Goal: Task Accomplishment & Management: Use online tool/utility

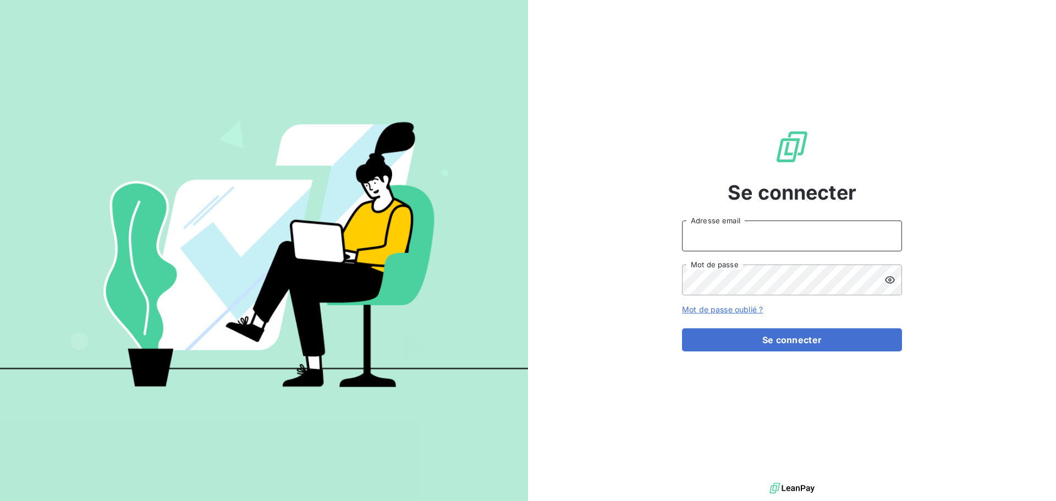
click at [820, 236] on input "Adresse email" at bounding box center [792, 236] width 220 height 31
type input "[EMAIL_ADDRESS][DOMAIN_NAME]"
click at [887, 278] on icon at bounding box center [890, 279] width 10 height 7
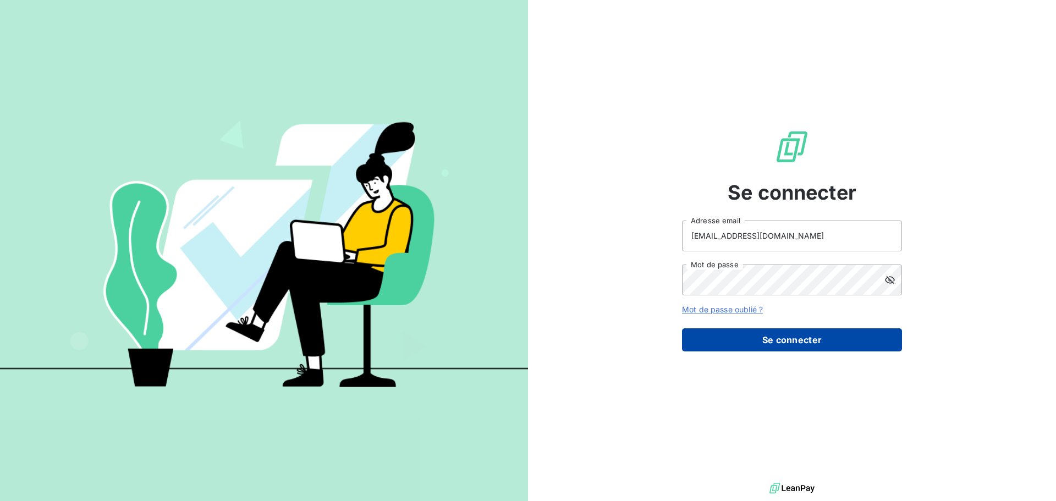
click at [787, 337] on button "Se connecter" at bounding box center [792, 339] width 220 height 23
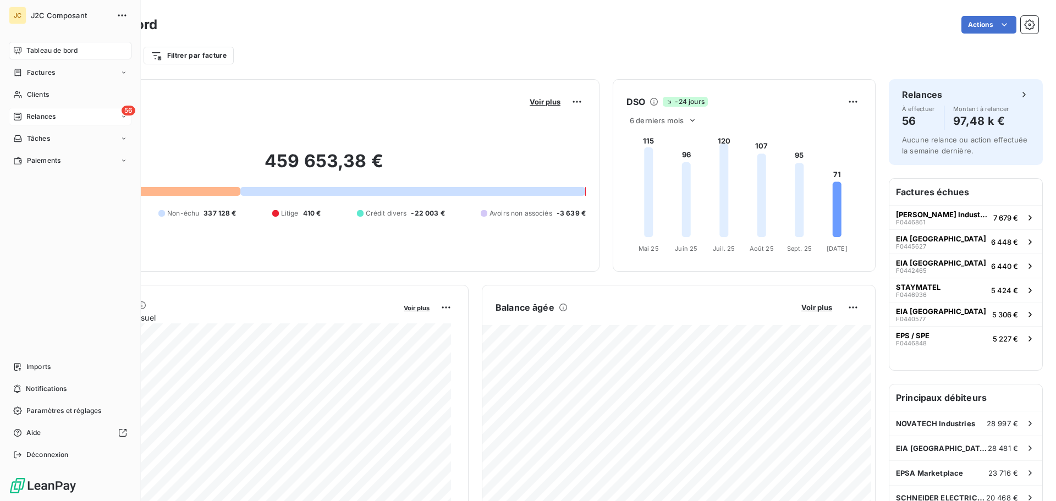
click at [47, 116] on span "Relances" at bounding box center [40, 117] width 29 height 10
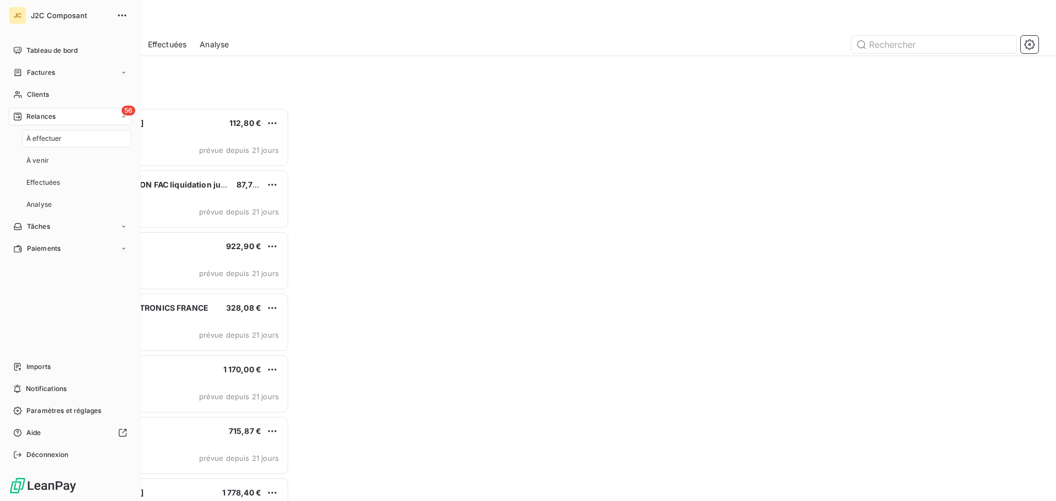
scroll to position [385, 228]
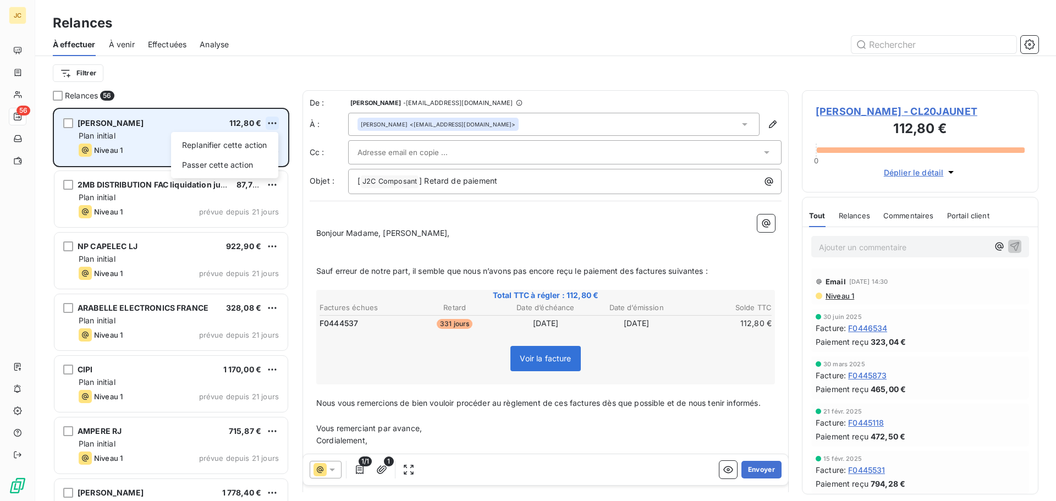
click at [270, 119] on html "JC 56 Relances À effectuer À venir Effectuées Analyse Filtrer Relances 56 [PERS…" at bounding box center [528, 250] width 1056 height 501
click at [246, 163] on div "Passer cette action" at bounding box center [224, 165] width 98 height 18
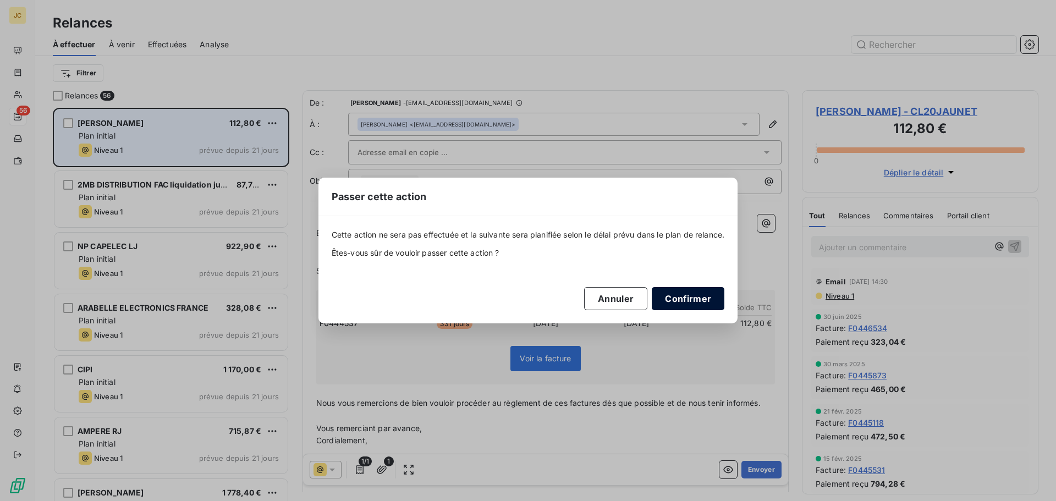
click at [682, 298] on button "Confirmer" at bounding box center [688, 298] width 73 height 23
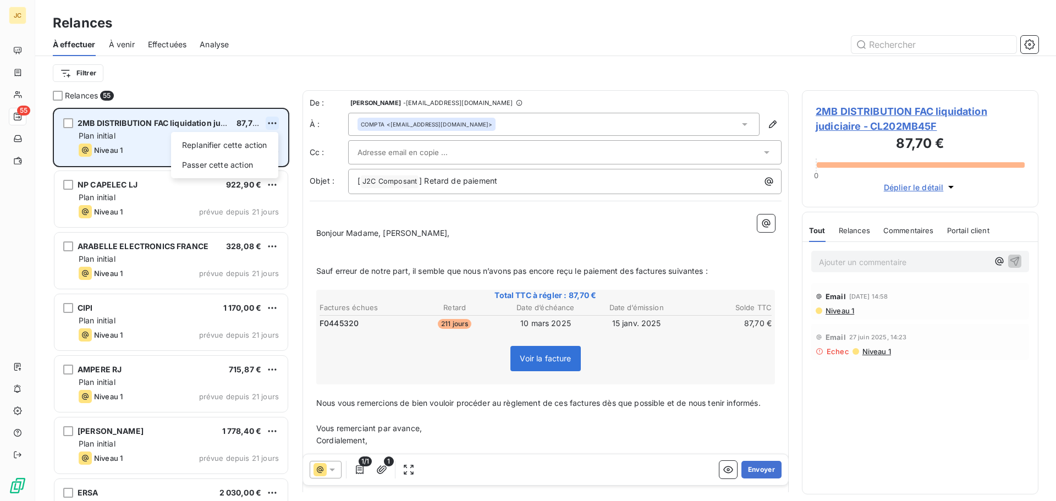
click at [275, 119] on html "JC 55 Relances À effectuer À venir Effectuées Analyse Filtrer Relances 55 2MB D…" at bounding box center [528, 250] width 1056 height 501
click at [244, 166] on div "Passer cette action" at bounding box center [224, 165] width 98 height 18
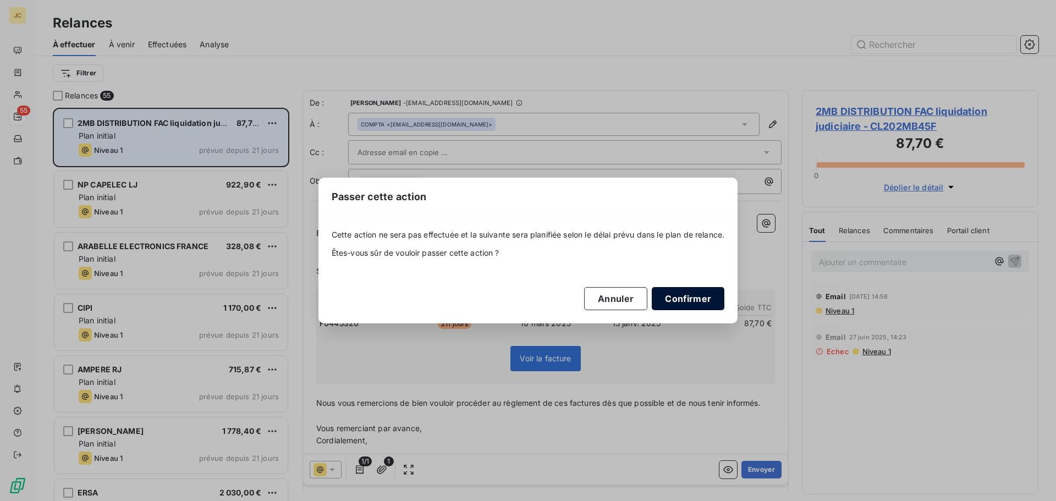
click at [689, 303] on button "Confirmer" at bounding box center [688, 298] width 73 height 23
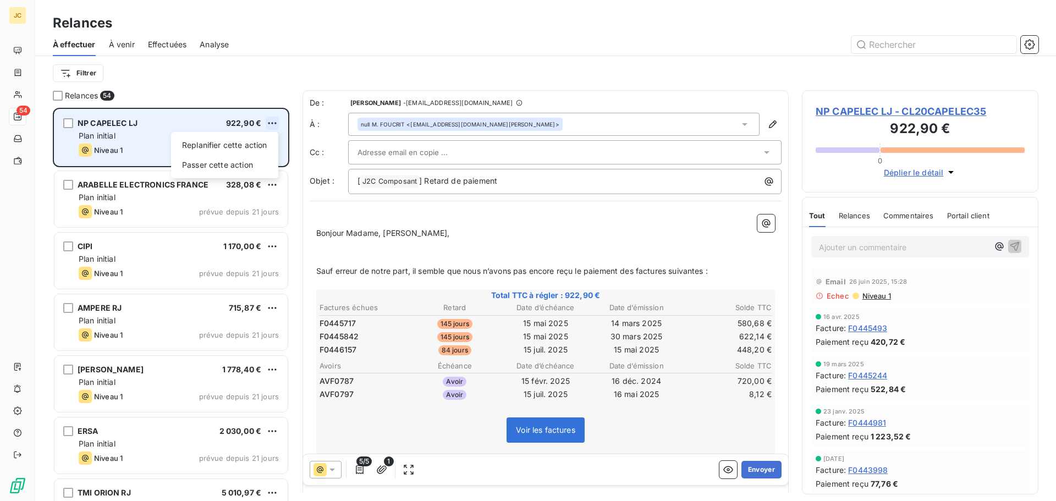
click at [272, 121] on html "JC 54 Relances À effectuer À venir Effectuées Analyse Filtrer Relances 54 NP CA…" at bounding box center [528, 250] width 1056 height 501
click at [246, 166] on div "Passer cette action" at bounding box center [224, 165] width 98 height 18
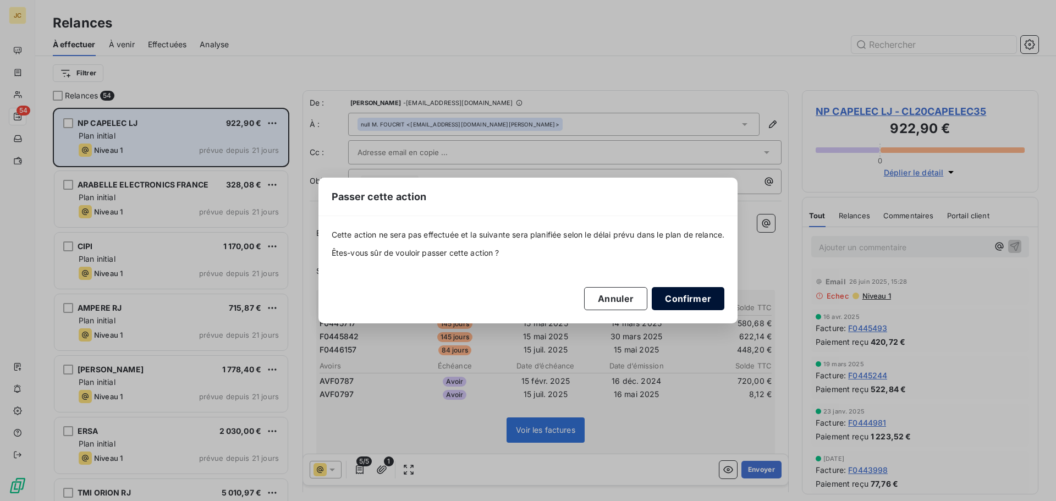
click at [704, 296] on button "Confirmer" at bounding box center [688, 298] width 73 height 23
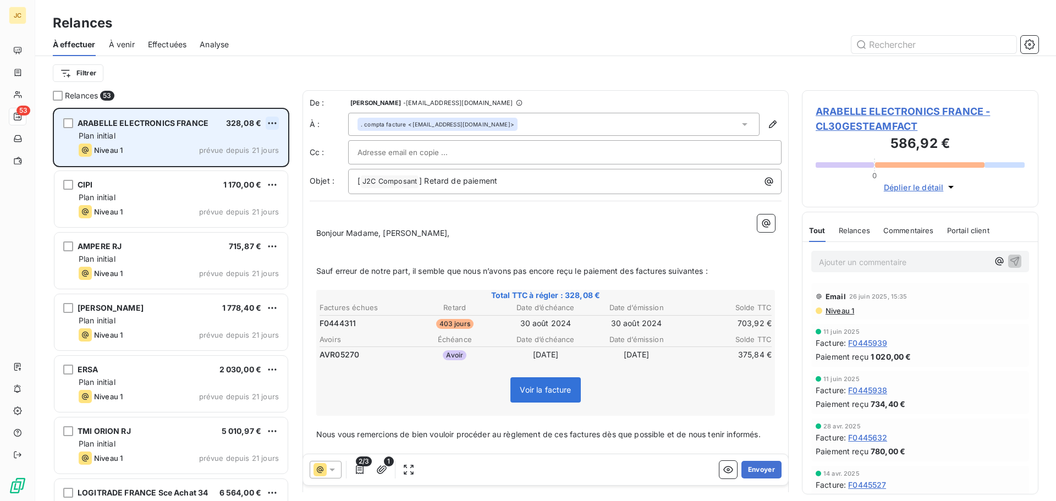
click at [271, 122] on html "JC 53 Relances À effectuer À venir Effectuées Analyse Filtrer Relances 53 ARABE…" at bounding box center [528, 250] width 1056 height 501
click at [240, 162] on div "Passer cette action" at bounding box center [224, 165] width 98 height 18
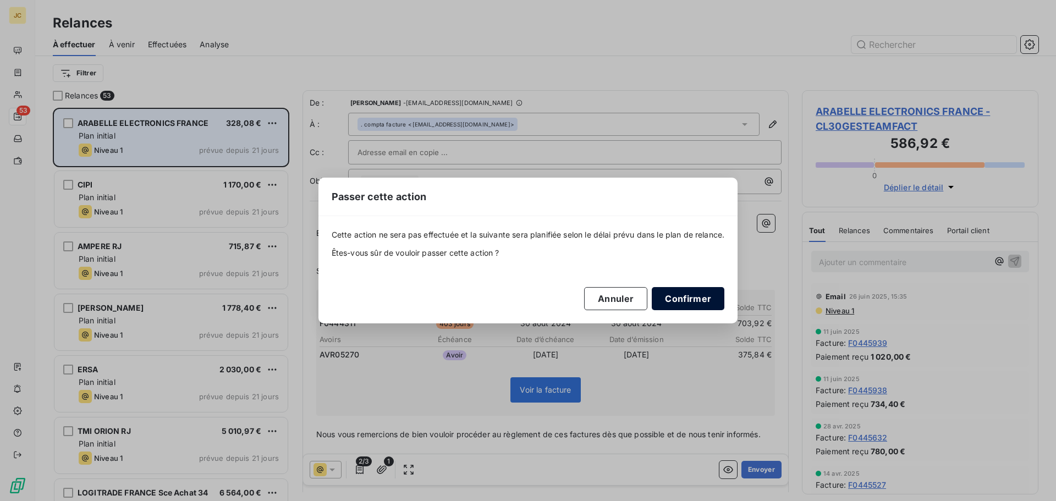
click at [706, 299] on button "Confirmer" at bounding box center [688, 298] width 73 height 23
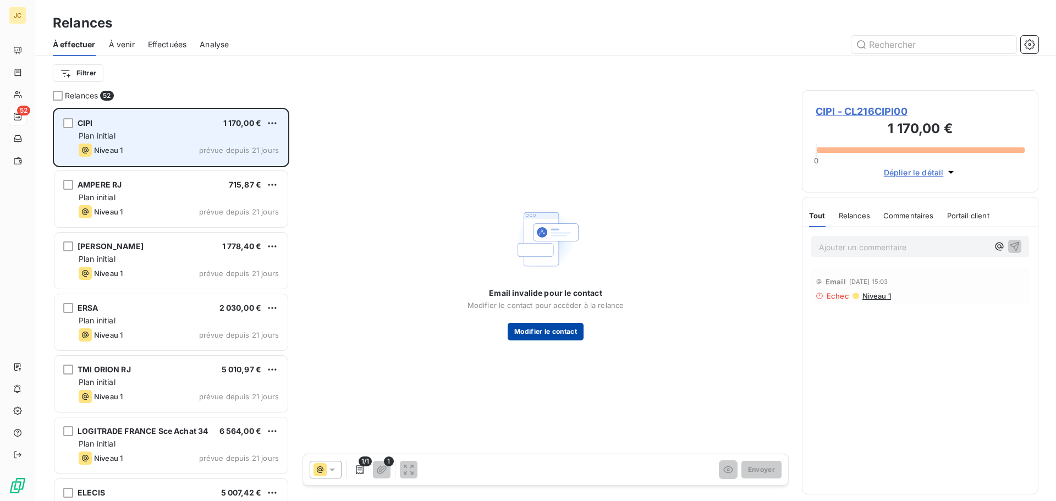
click at [570, 331] on button "Modifier le contact" at bounding box center [546, 332] width 76 height 18
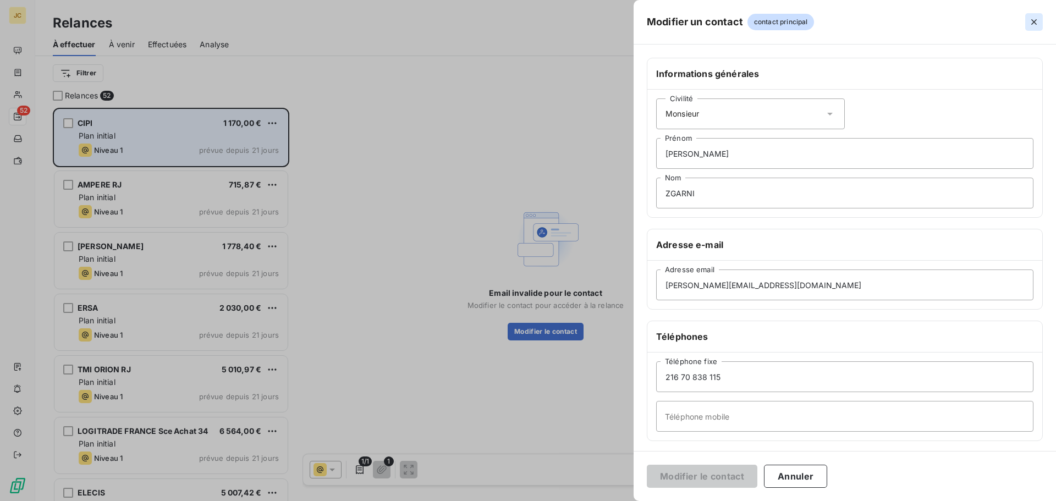
click at [1035, 17] on icon "button" at bounding box center [1034, 22] width 11 height 11
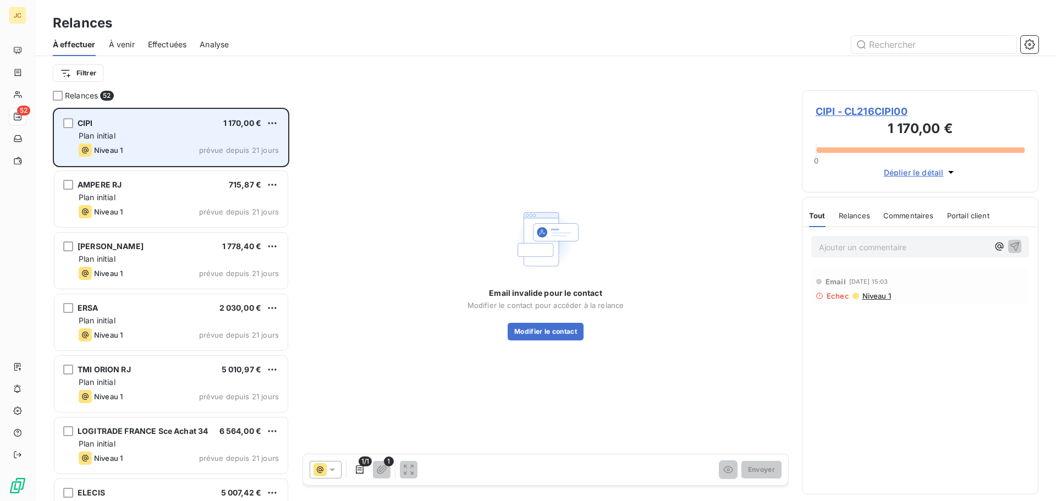
click at [858, 112] on span "CIPI - CL216CIPI00" at bounding box center [920, 111] width 209 height 15
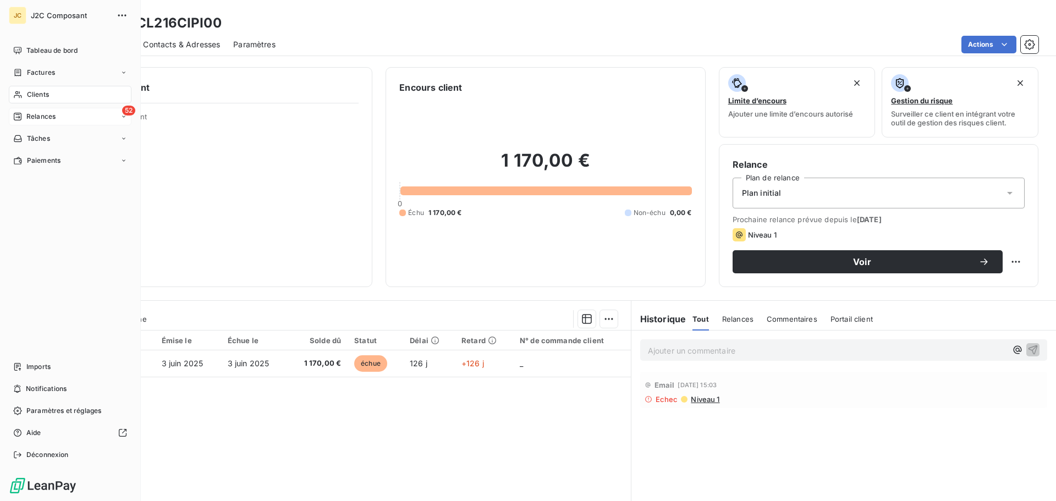
click at [63, 119] on div "52 Relances" at bounding box center [70, 117] width 123 height 18
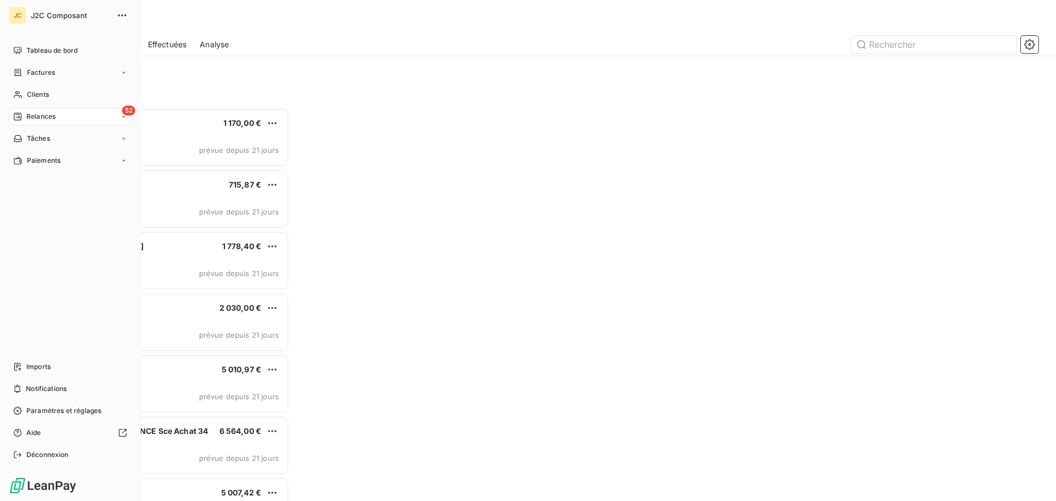
scroll to position [385, 228]
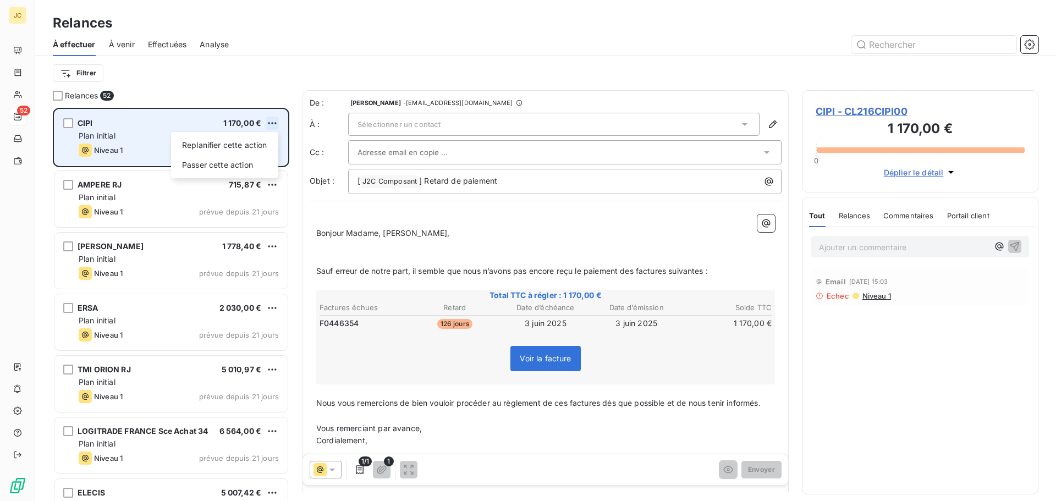
click at [271, 119] on html "JC 52 Relances À effectuer À venir Effectuées Analyse Filtrer Relances 52 CIPI …" at bounding box center [528, 250] width 1056 height 501
click at [234, 165] on div "Passer cette action" at bounding box center [224, 165] width 98 height 18
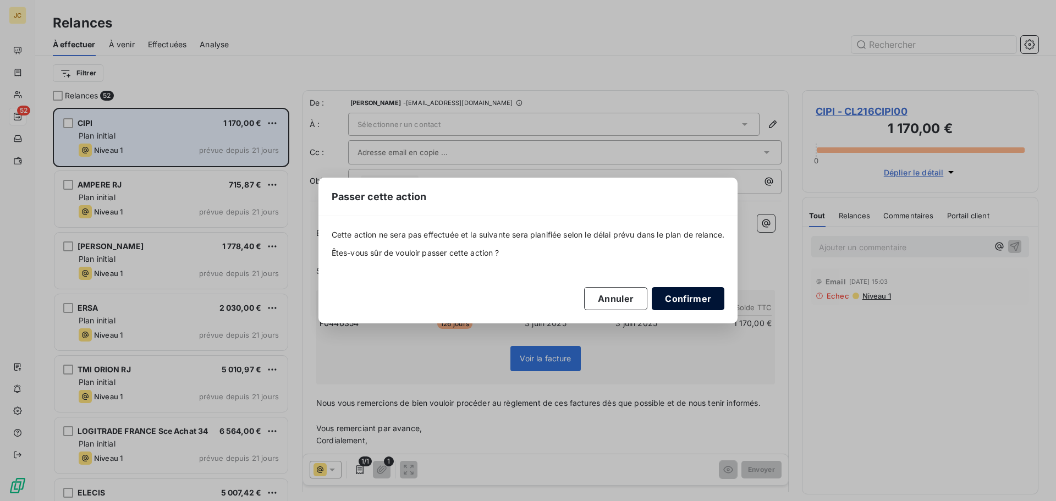
click at [700, 298] on button "Confirmer" at bounding box center [688, 298] width 73 height 23
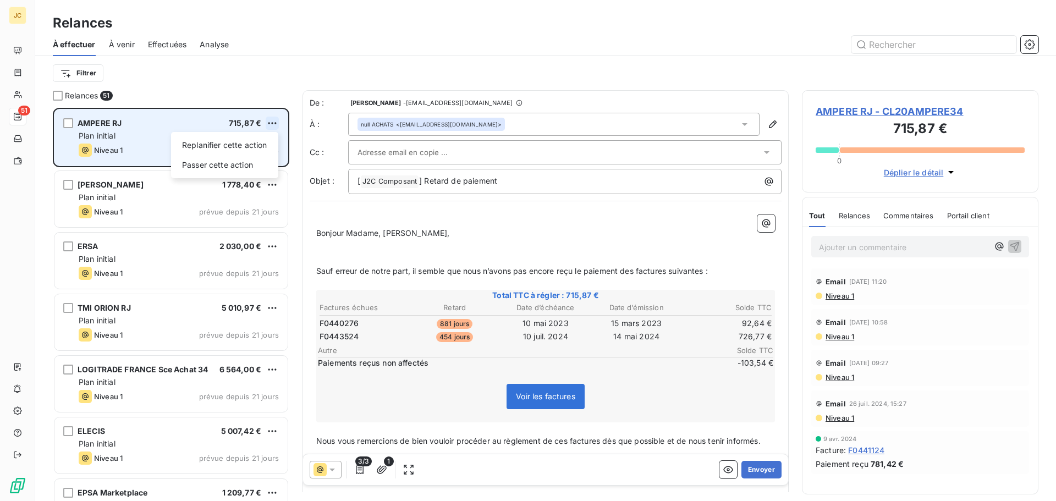
click at [272, 121] on html "JC 51 Relances À effectuer À venir Effectuées Analyse Filtrer Relances 51 AMPER…" at bounding box center [528, 250] width 1056 height 501
click at [241, 167] on div "Passer cette action" at bounding box center [224, 165] width 98 height 18
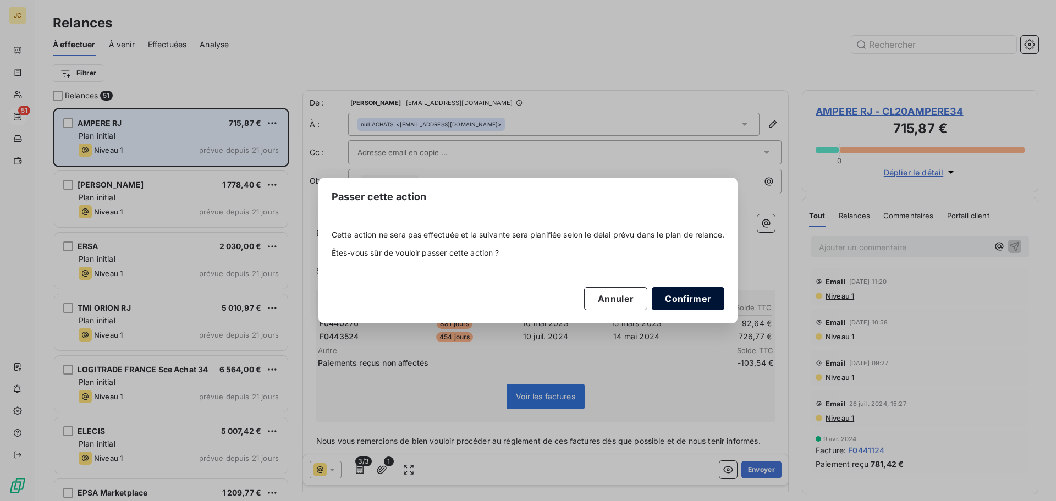
click at [706, 300] on button "Confirmer" at bounding box center [688, 298] width 73 height 23
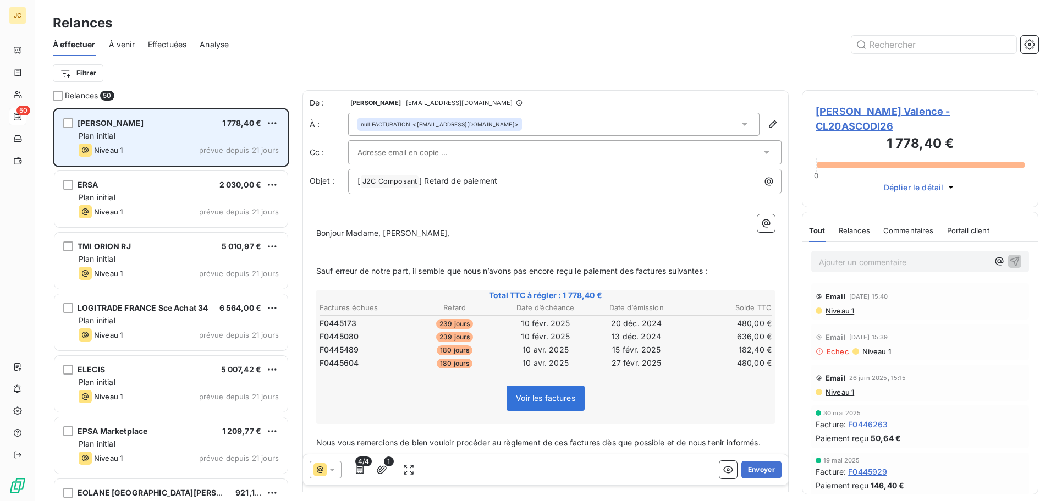
click at [581, 152] on div at bounding box center [560, 152] width 404 height 17
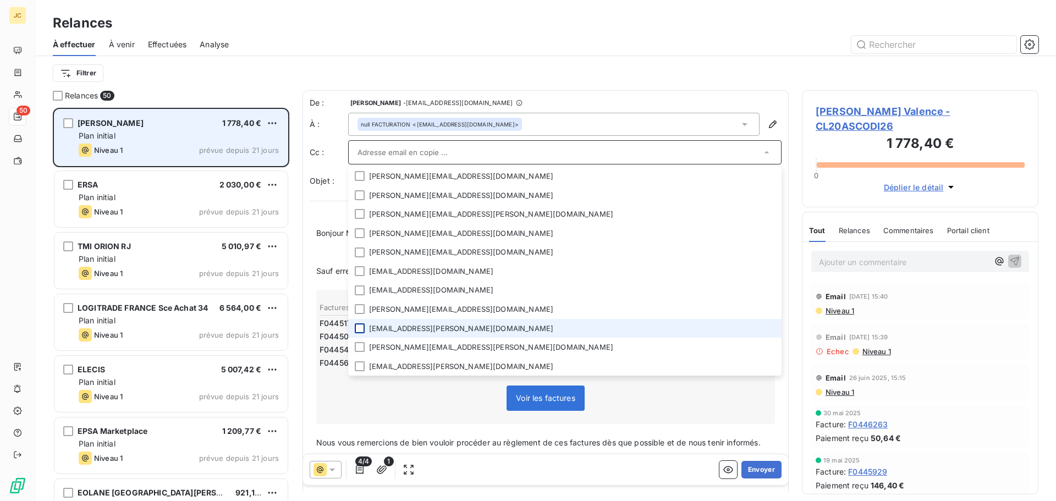
click at [357, 330] on div at bounding box center [360, 328] width 10 height 10
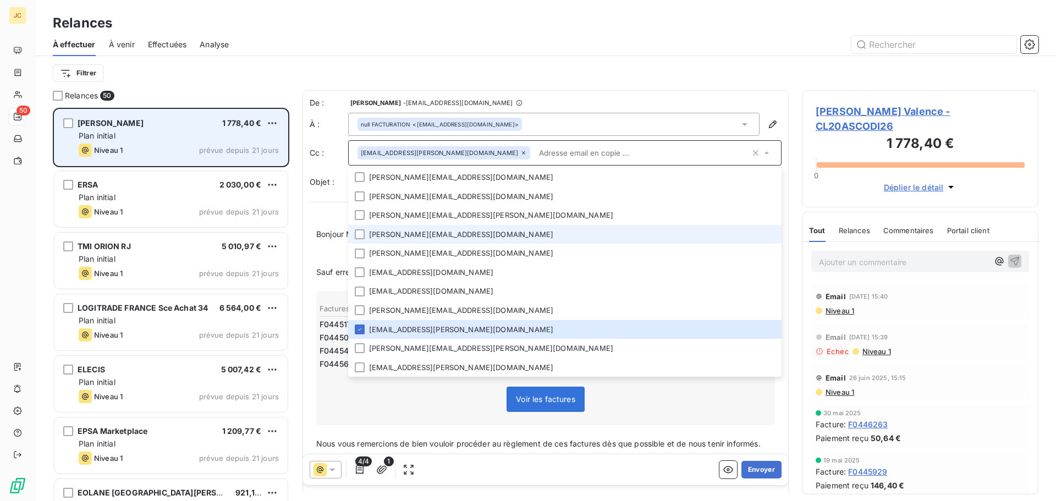
scroll to position [56, 0]
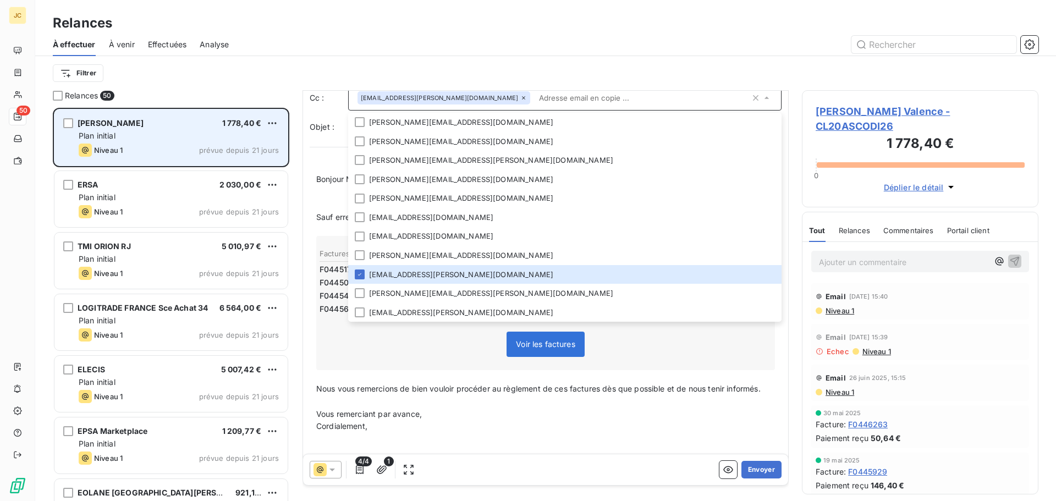
click at [666, 346] on div "Voir les factures" at bounding box center [546, 346] width 456 height 47
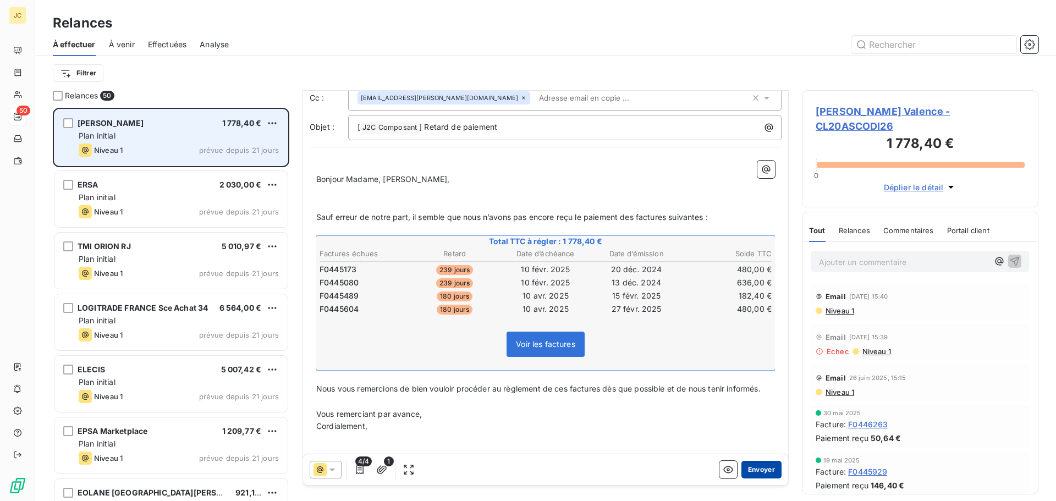
click at [761, 469] on button "Envoyer" at bounding box center [762, 470] width 40 height 18
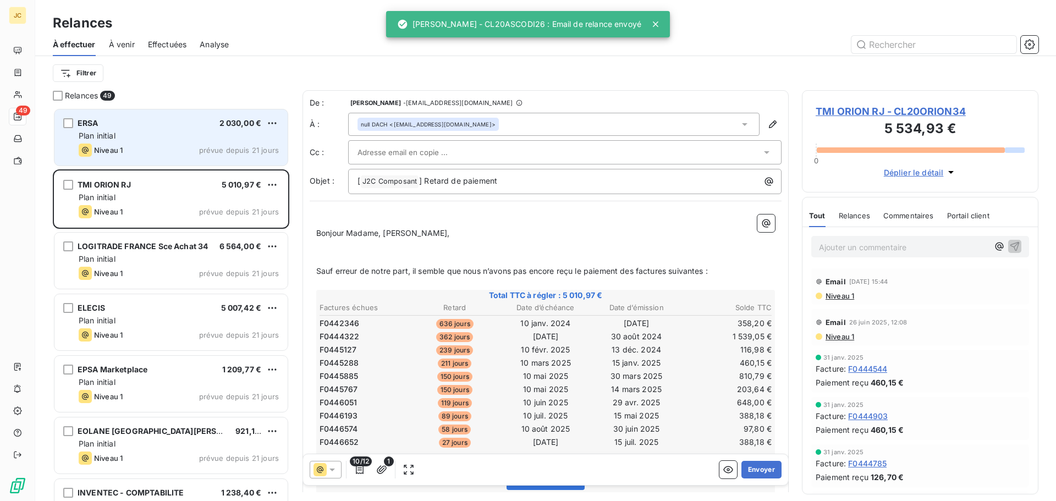
click at [175, 128] on div "ERSA 2 030,00 €" at bounding box center [179, 123] width 200 height 10
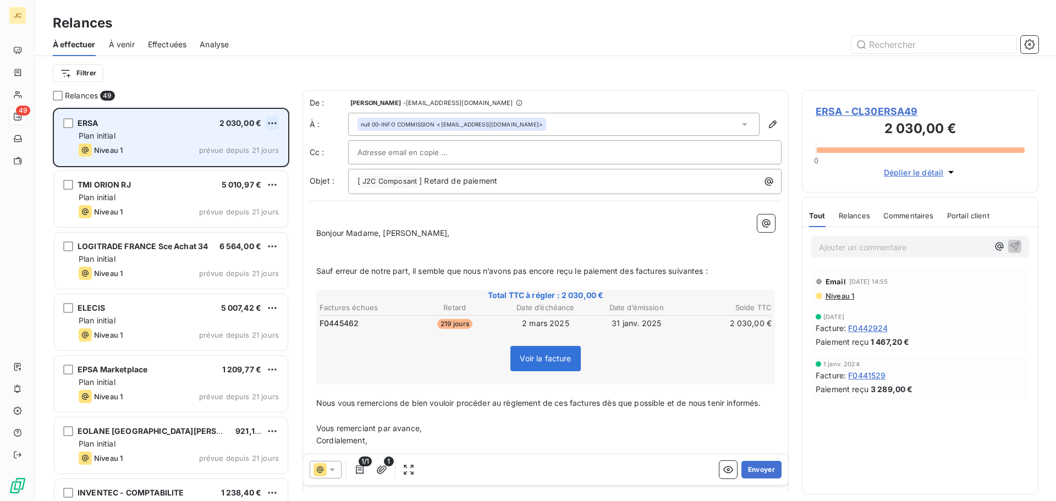
click at [272, 117] on html "JC 49 Relances À effectuer À venir Effectuées Analyse Filtrer Relances 49 ERSA …" at bounding box center [528, 250] width 1056 height 501
click at [235, 163] on div "Passer cette action" at bounding box center [224, 165] width 98 height 18
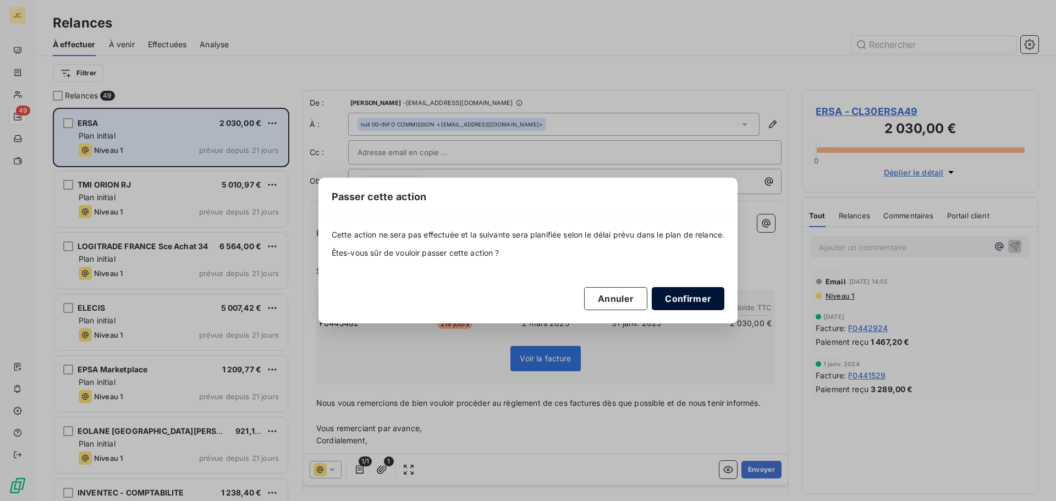
click at [695, 299] on button "Confirmer" at bounding box center [688, 298] width 73 height 23
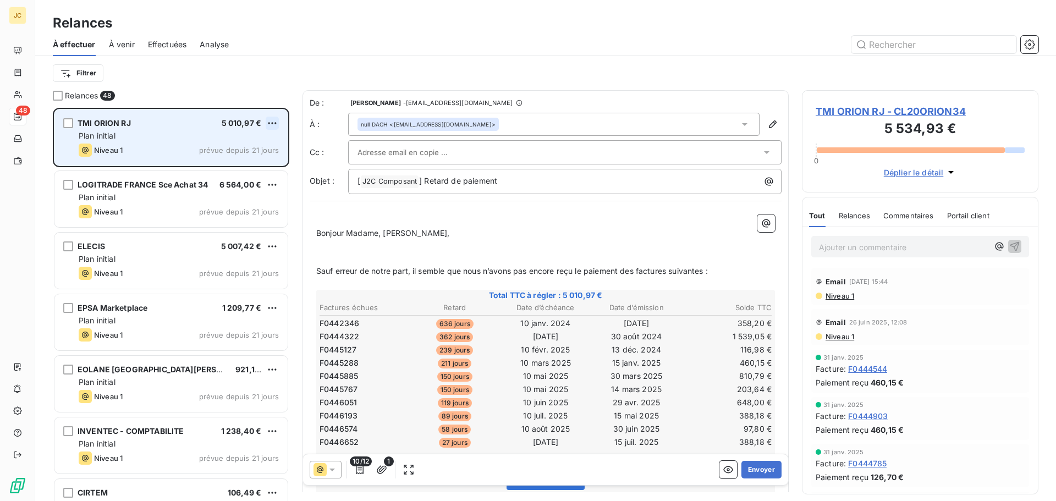
click at [275, 123] on html "JC 48 Relances À effectuer À venir Effectuées Analyse Filtrer Relances 48 TMI O…" at bounding box center [528, 250] width 1056 height 501
click at [235, 166] on div "Passer cette action" at bounding box center [224, 165] width 98 height 18
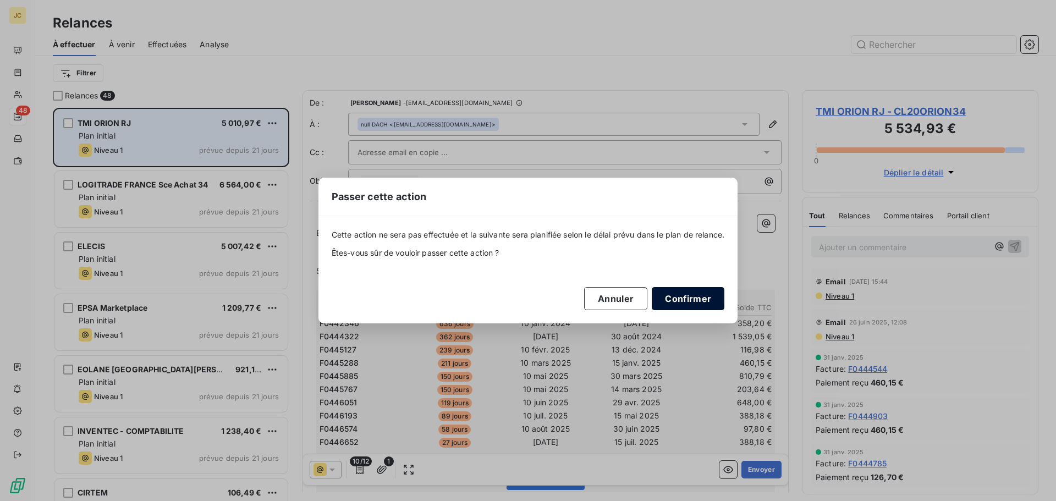
click at [696, 300] on button "Confirmer" at bounding box center [688, 298] width 73 height 23
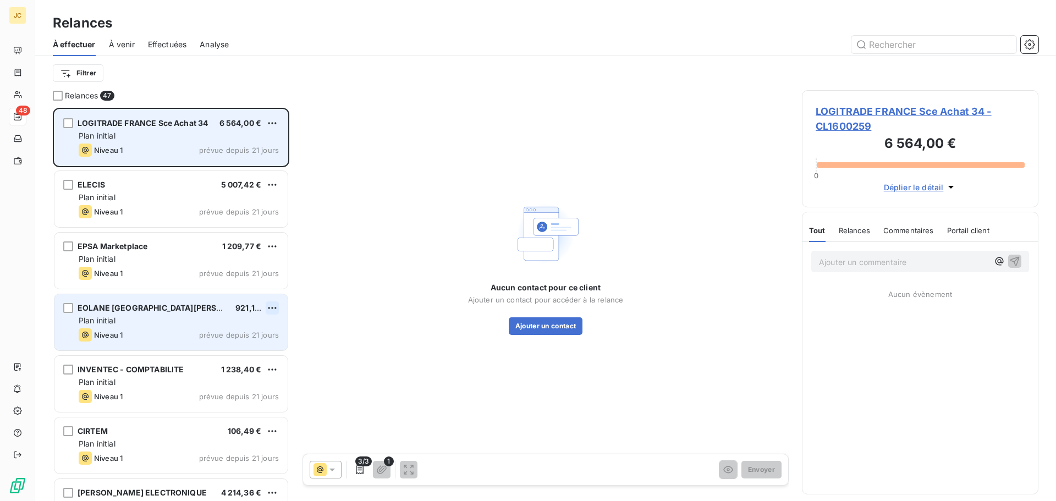
click at [269, 305] on html "JC 48 Relances À effectuer À venir Effectuées Analyse Filtrer Relances 47 LOGIT…" at bounding box center [528, 250] width 1056 height 501
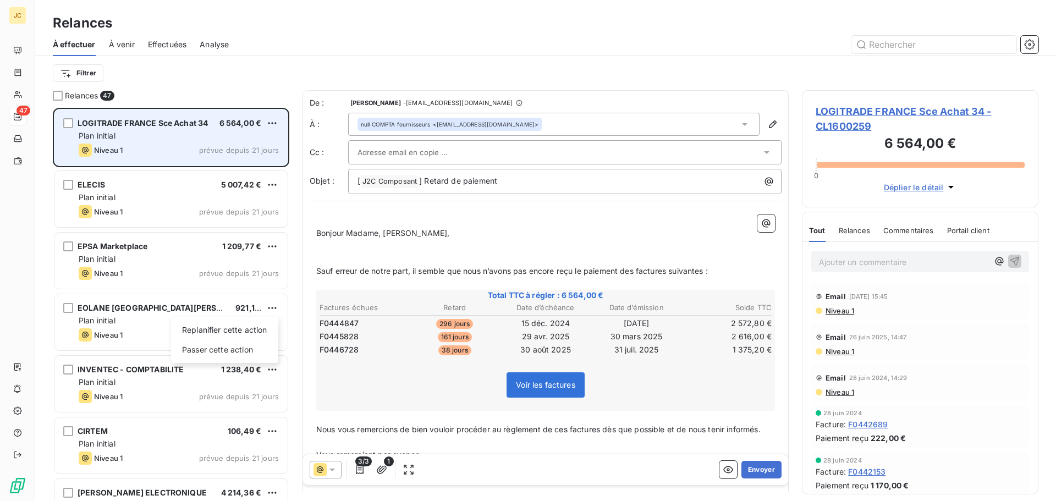
click at [418, 153] on html "JC 47 Relances À effectuer À venir Effectuées Analyse Filtrer Relances 47 LOGIT…" at bounding box center [528, 250] width 1056 height 501
click at [418, 149] on input "text" at bounding box center [417, 152] width 118 height 17
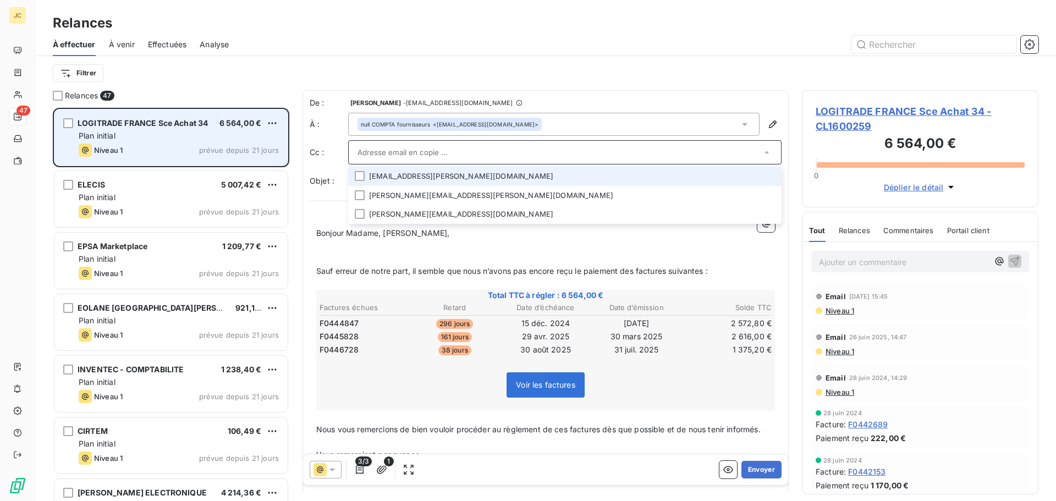
paste input "[PERSON_NAME][EMAIL_ADDRESS][PERSON_NAME][DOMAIN_NAME]"
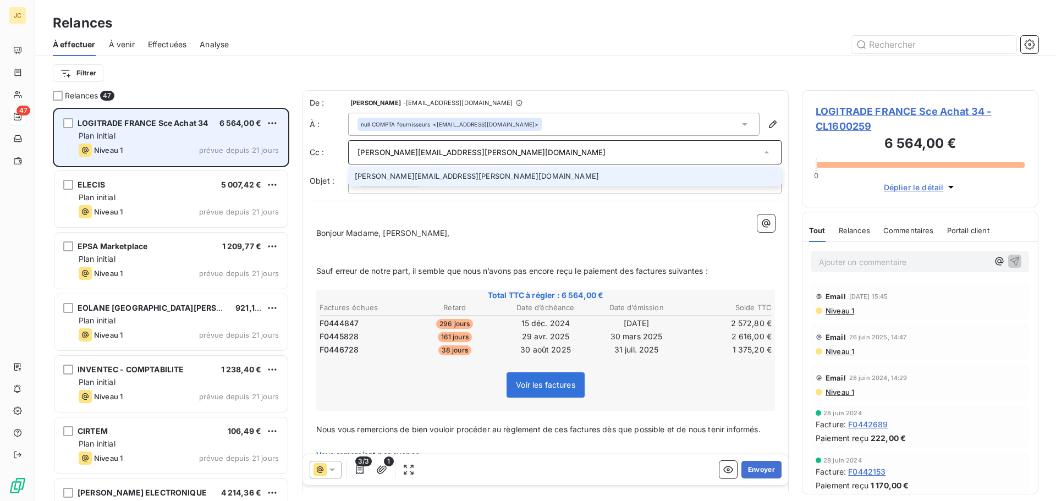
type input "[PERSON_NAME][EMAIL_ADDRESS][PERSON_NAME][DOMAIN_NAME]"
click at [414, 176] on li "[PERSON_NAME][EMAIL_ADDRESS][PERSON_NAME][DOMAIN_NAME]" at bounding box center [565, 176] width 434 height 19
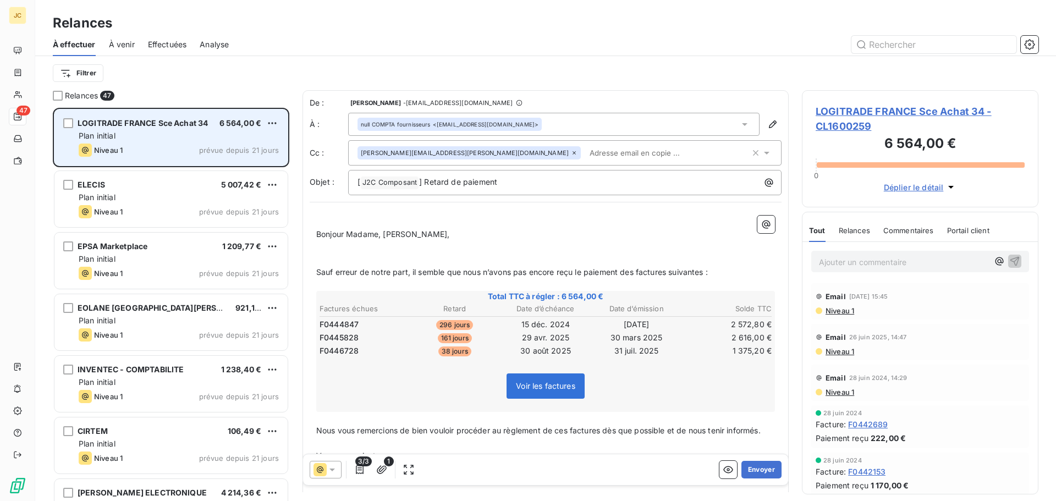
paste input "[PERSON_NAME][EMAIL_ADDRESS][PERSON_NAME][DOMAIN_NAME]"
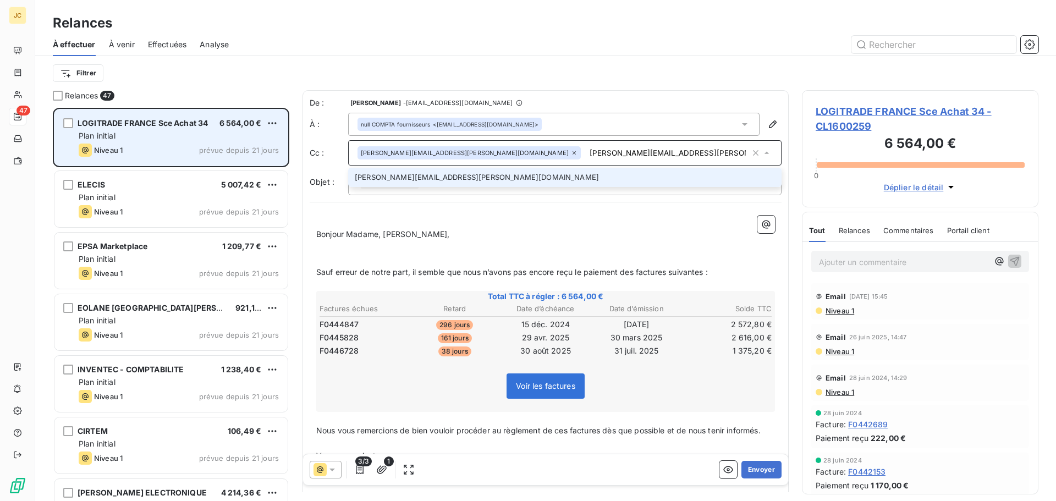
type input "[PERSON_NAME][EMAIL_ADDRESS][PERSON_NAME][DOMAIN_NAME]"
click at [523, 180] on li "[PERSON_NAME][EMAIL_ADDRESS][PERSON_NAME][DOMAIN_NAME]" at bounding box center [565, 177] width 434 height 19
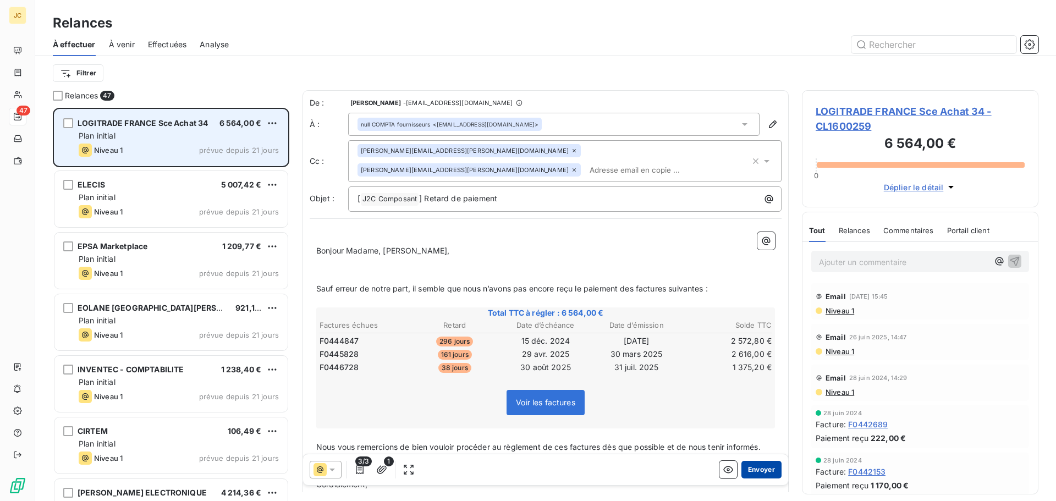
click at [756, 471] on button "Envoyer" at bounding box center [762, 470] width 40 height 18
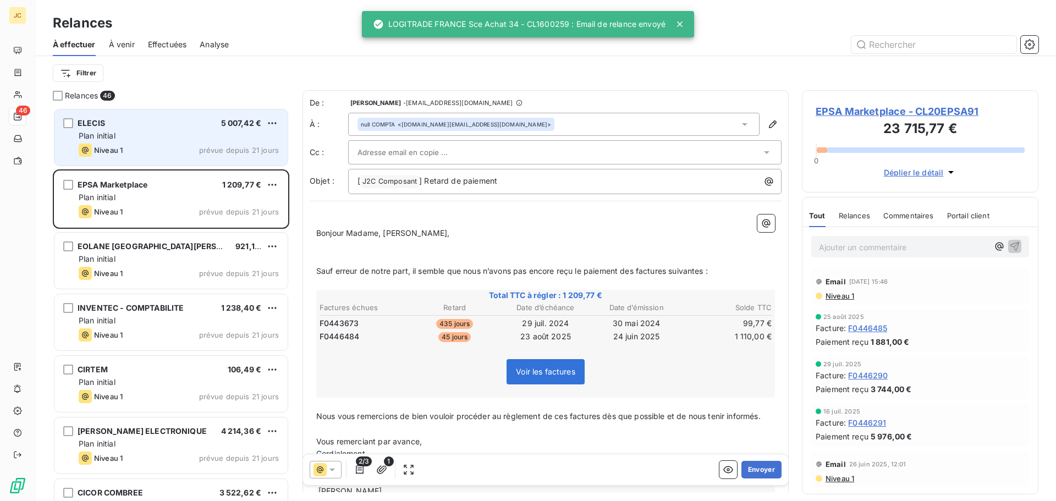
click at [199, 140] on div "Plan initial" at bounding box center [179, 135] width 200 height 11
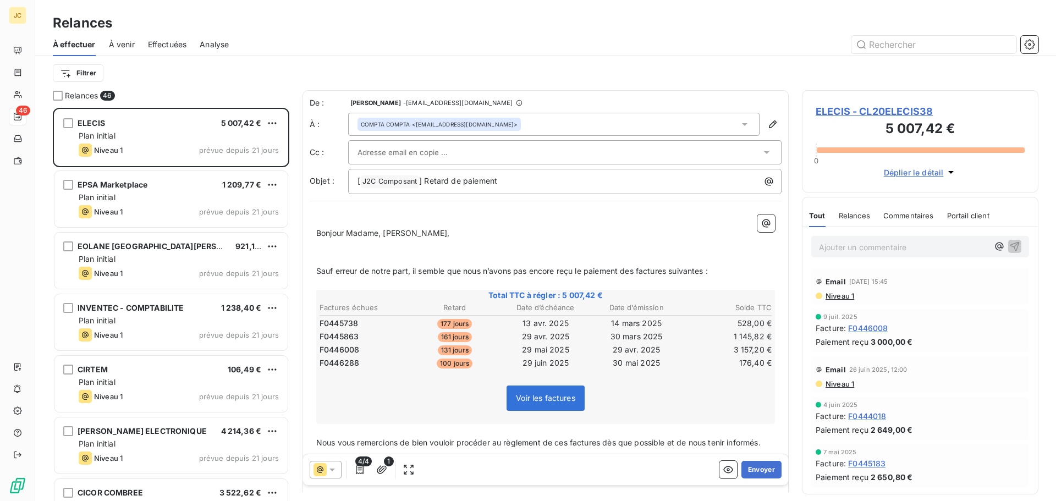
click at [479, 149] on div at bounding box center [560, 152] width 404 height 17
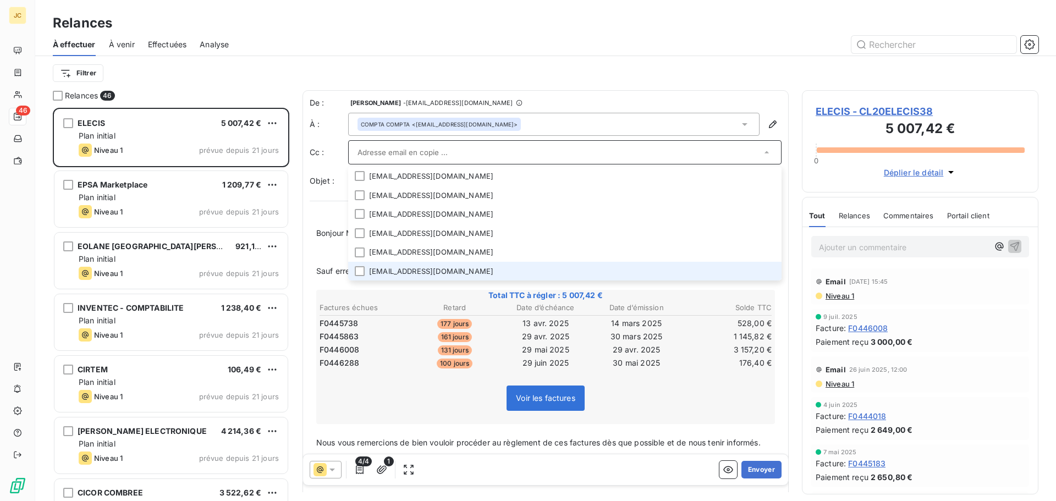
click at [418, 268] on li "[EMAIL_ADDRESS][DOMAIN_NAME]" at bounding box center [565, 271] width 434 height 19
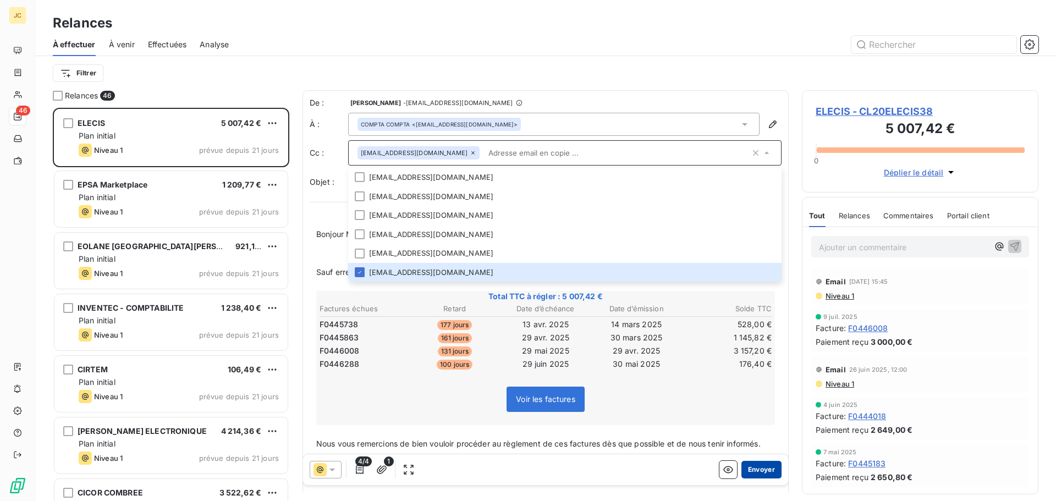
click at [759, 471] on button "Envoyer" at bounding box center [762, 470] width 40 height 18
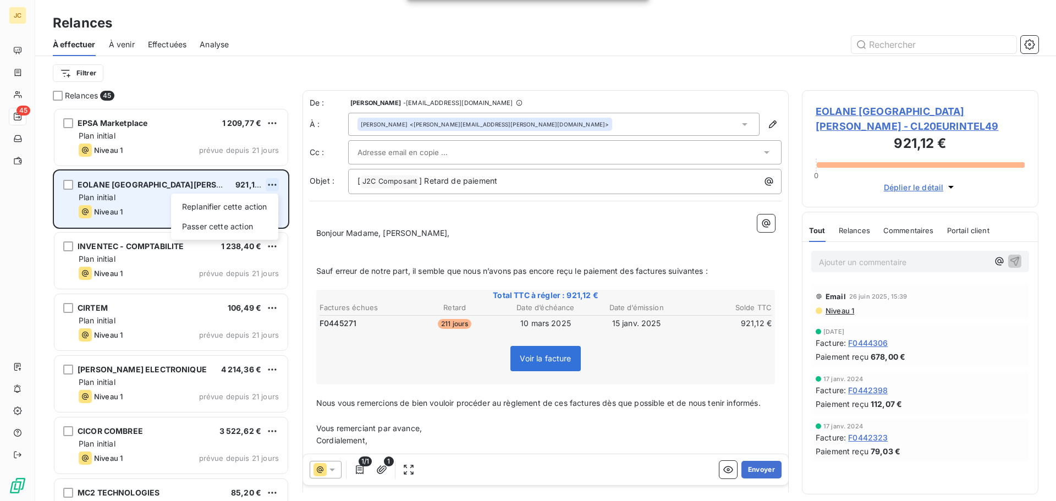
click at [274, 183] on html "JC 45 Relances À effectuer À venir Effectuées Analyse Filtrer Relances 45 EPSA …" at bounding box center [528, 250] width 1056 height 501
click at [250, 222] on div "Passer cette action" at bounding box center [224, 227] width 98 height 18
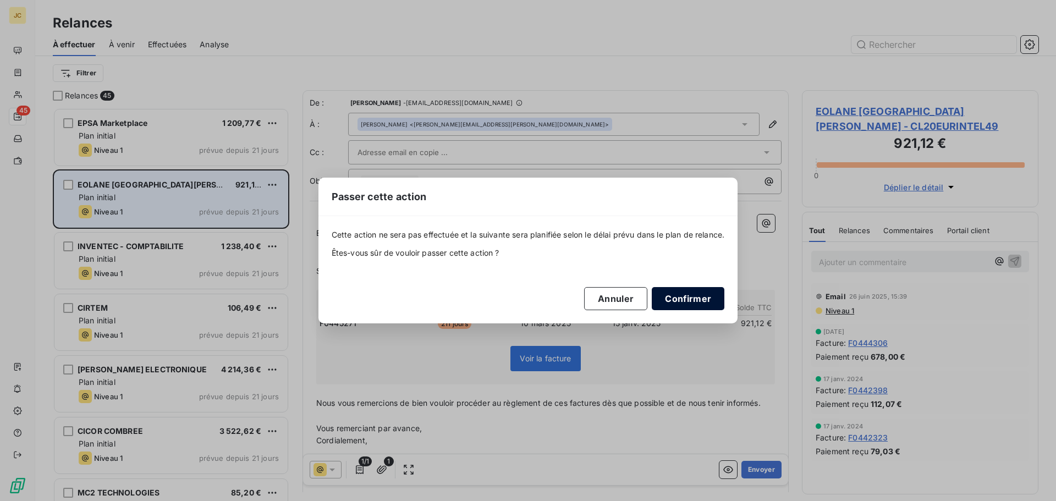
click at [696, 297] on button "Confirmer" at bounding box center [688, 298] width 73 height 23
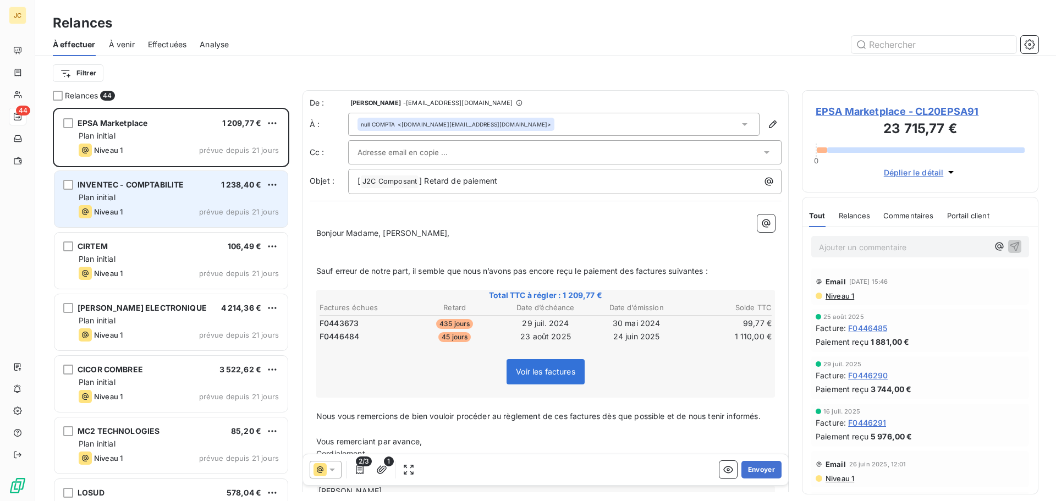
click at [552, 124] on div "null COMPTA <[DOMAIN_NAME][EMAIL_ADDRESS][DOMAIN_NAME]>" at bounding box center [554, 124] width 412 height 23
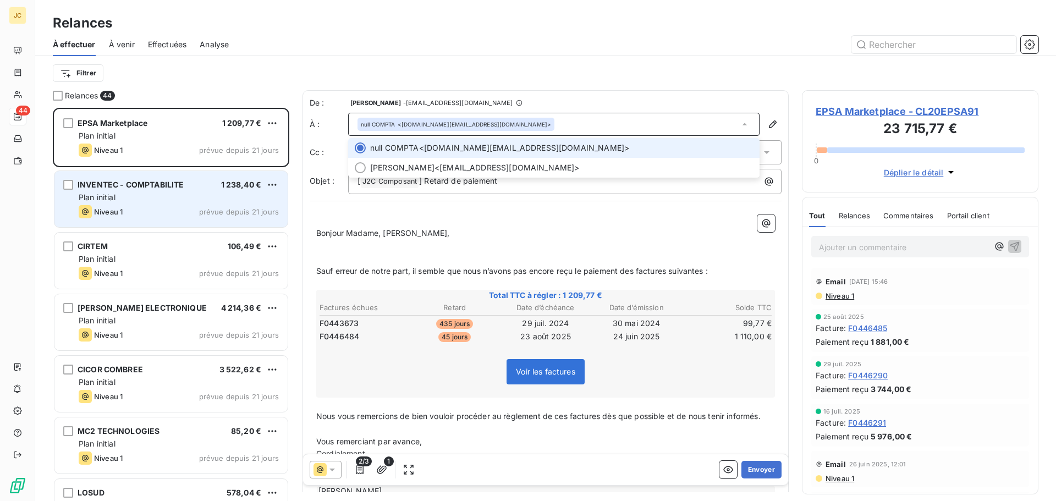
click at [552, 124] on div "null COMPTA <[DOMAIN_NAME][EMAIL_ADDRESS][DOMAIN_NAME]>" at bounding box center [554, 124] width 412 height 23
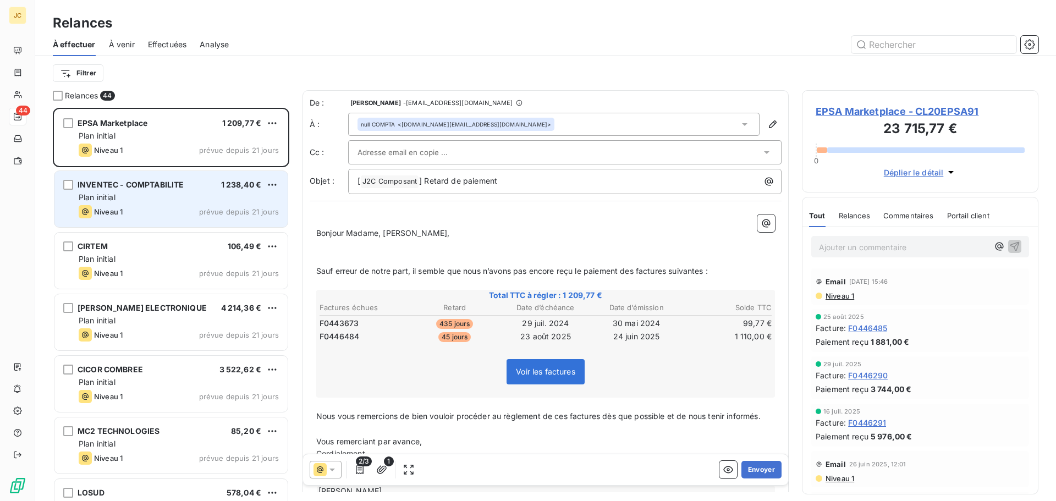
click at [513, 153] on div at bounding box center [560, 152] width 404 height 17
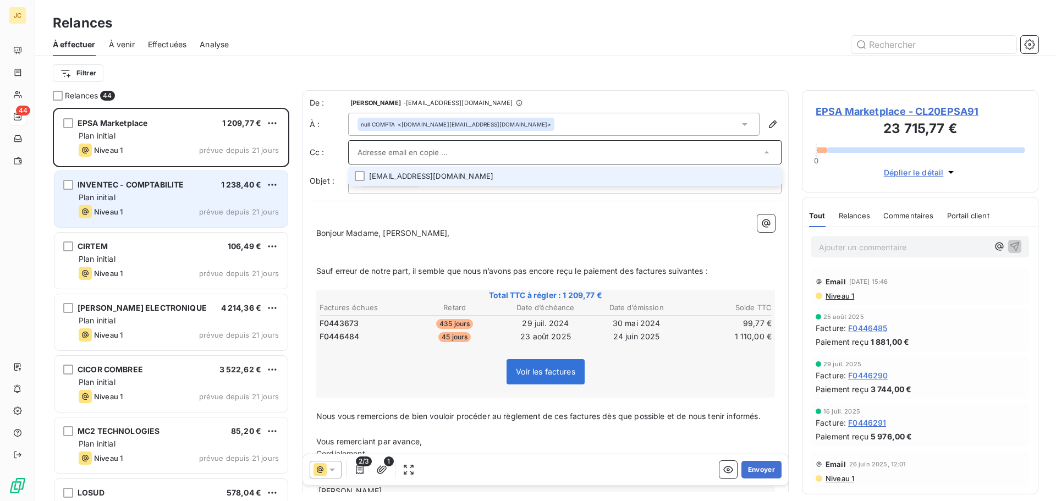
click at [493, 178] on li "[EMAIL_ADDRESS][DOMAIN_NAME]" at bounding box center [565, 176] width 434 height 19
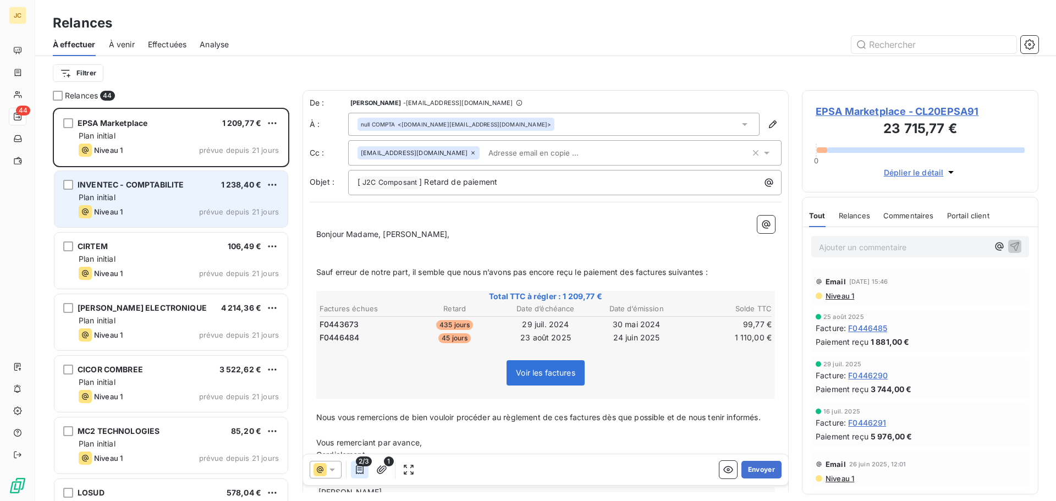
click at [360, 469] on icon "button" at bounding box center [359, 469] width 11 height 11
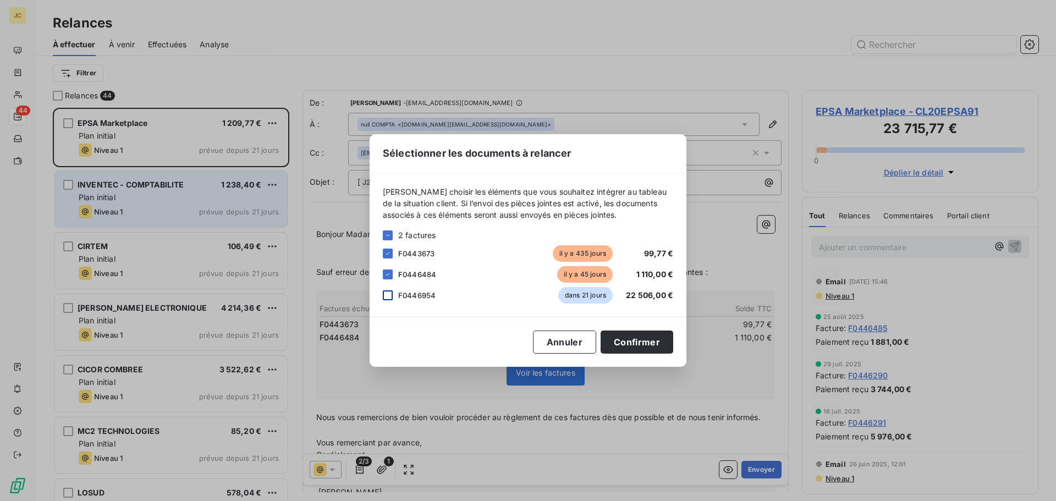
click at [388, 295] on div at bounding box center [388, 295] width 10 height 10
click at [642, 343] on button "Confirmer" at bounding box center [637, 342] width 73 height 23
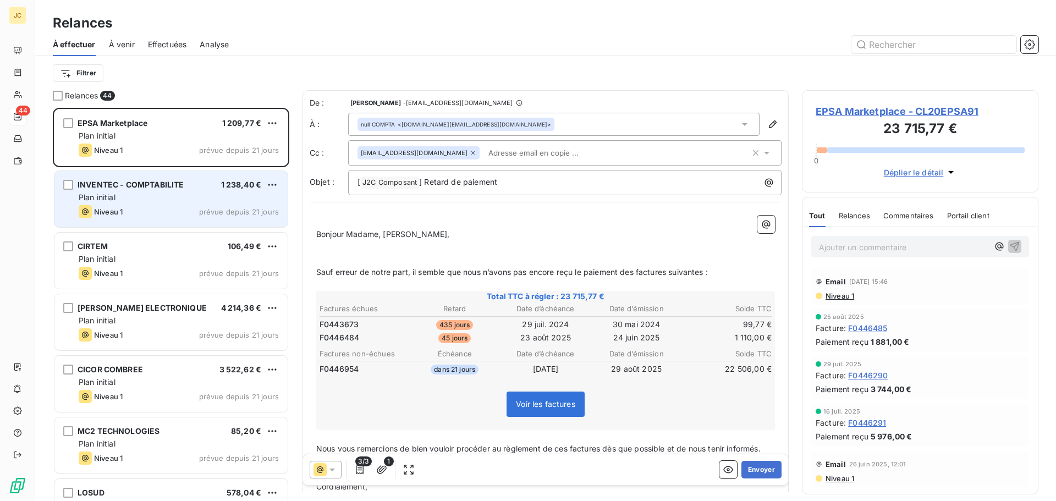
click at [557, 153] on input "text" at bounding box center [547, 153] width 127 height 17
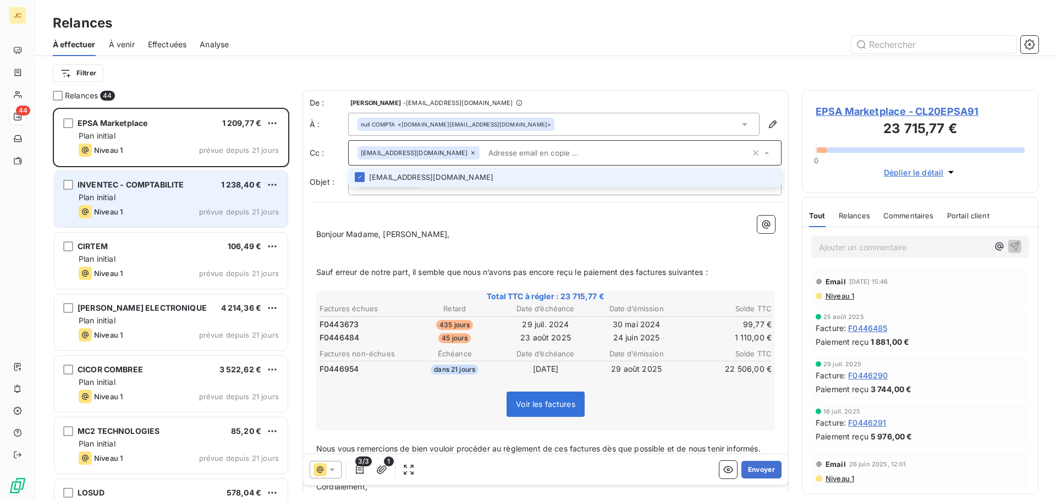
paste input "[EMAIL_ADDRESS][DOMAIN_NAME]"
type input "[EMAIL_ADDRESS][DOMAIN_NAME]"
click at [518, 171] on li "[EMAIL_ADDRESS][DOMAIN_NAME]" at bounding box center [565, 177] width 434 height 19
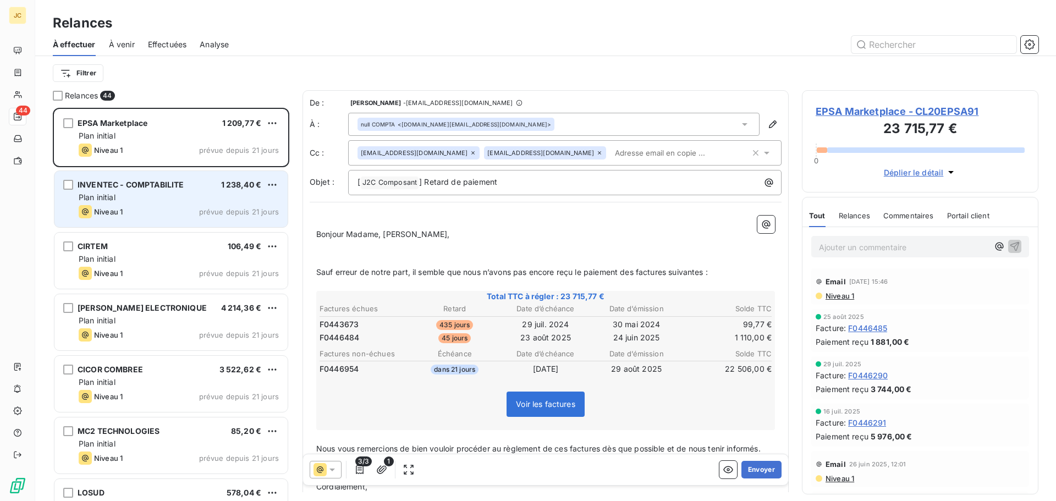
paste input "[EMAIL_ADDRESS][DOMAIN_NAME]"
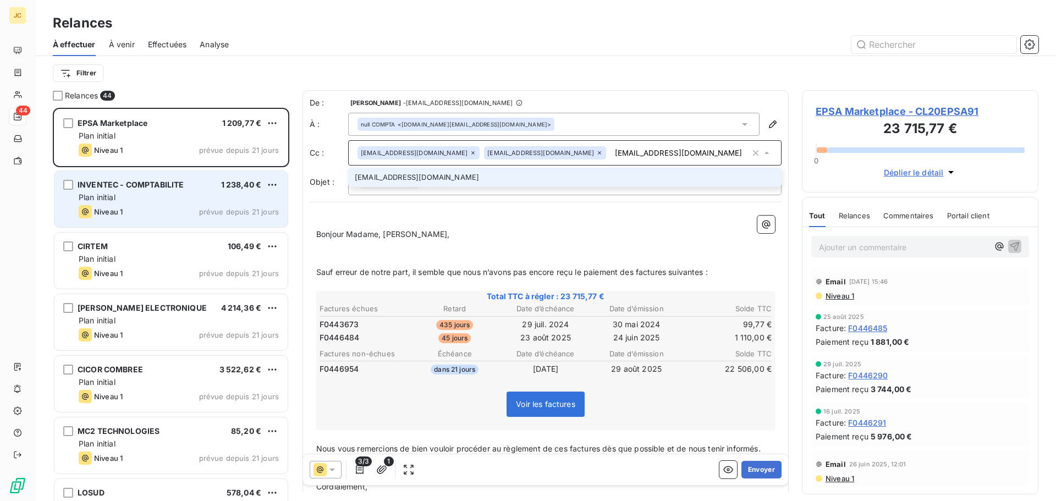
type input "[EMAIL_ADDRESS][DOMAIN_NAME]"
click at [478, 178] on li "[EMAIL_ADDRESS][DOMAIN_NAME]" at bounding box center [565, 177] width 434 height 19
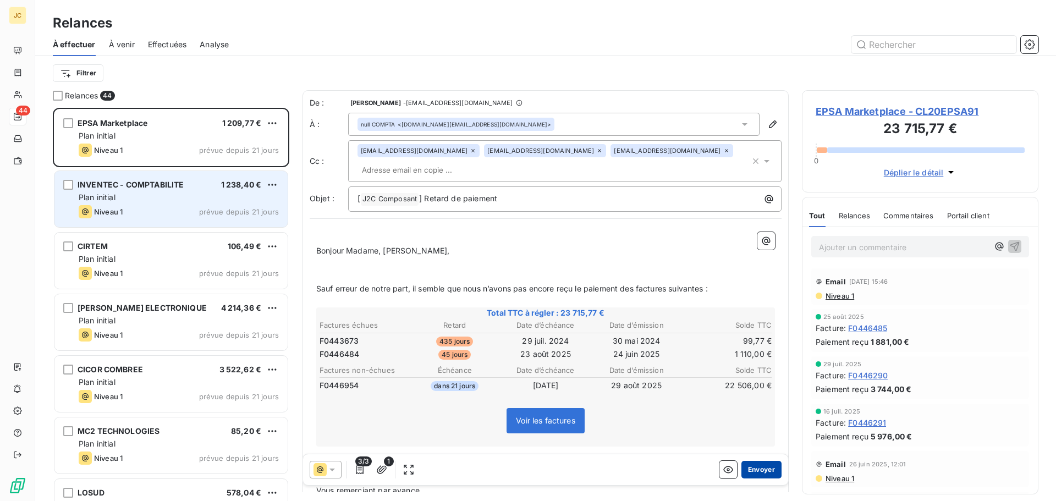
click at [763, 473] on button "Envoyer" at bounding box center [762, 470] width 40 height 18
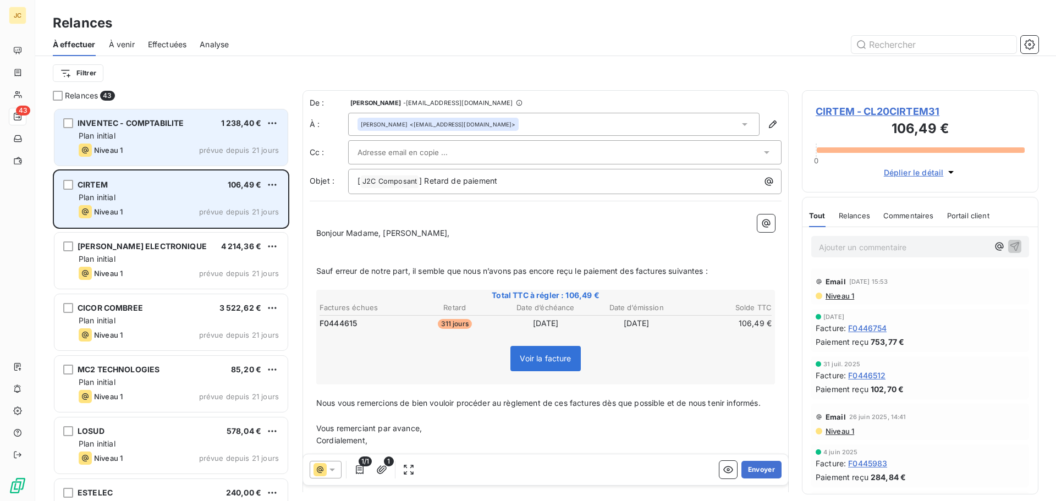
click at [148, 134] on div "Plan initial" at bounding box center [179, 135] width 200 height 11
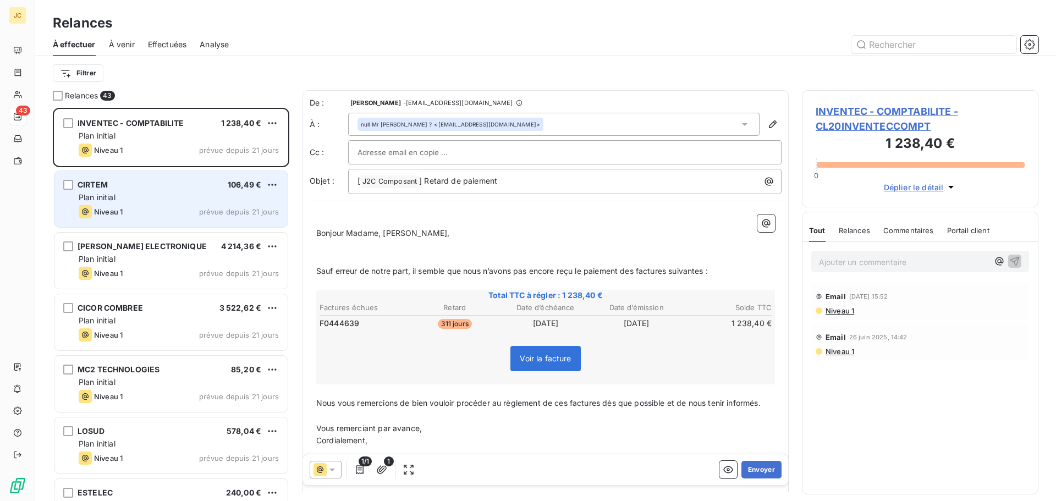
click at [533, 151] on div at bounding box center [565, 152] width 415 height 17
click at [548, 127] on div "null Mr [PERSON_NAME] ? <[EMAIL_ADDRESS][DOMAIN_NAME]>" at bounding box center [554, 124] width 412 height 23
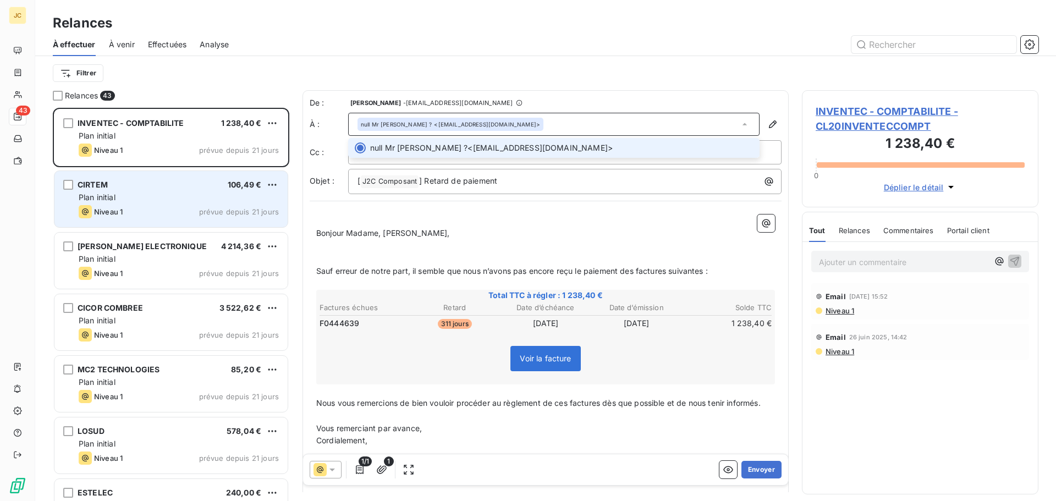
click at [548, 127] on div "null Mr [PERSON_NAME] ? <[EMAIL_ADDRESS][DOMAIN_NAME]>" at bounding box center [554, 124] width 412 height 23
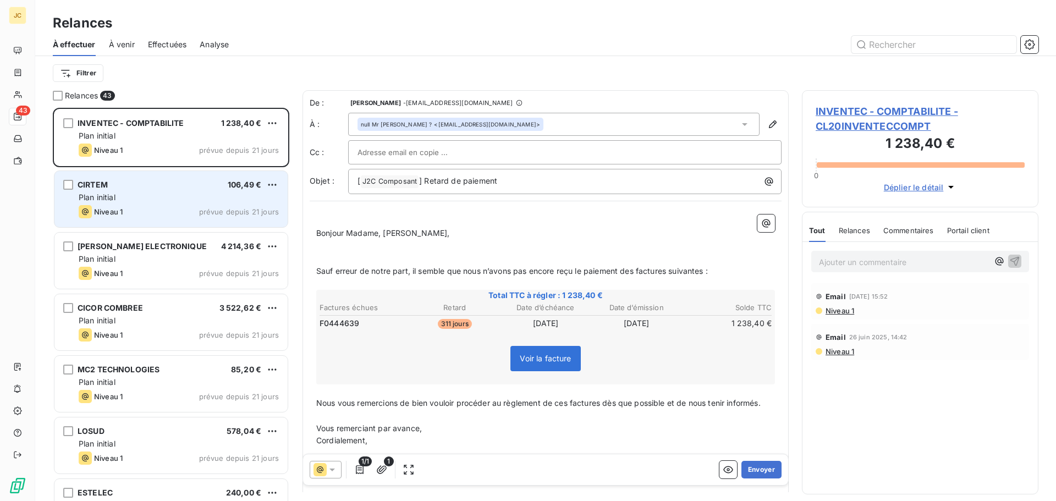
click at [519, 124] on div "null Mr [PERSON_NAME] ? <[EMAIL_ADDRESS][DOMAIN_NAME]>" at bounding box center [554, 124] width 412 height 23
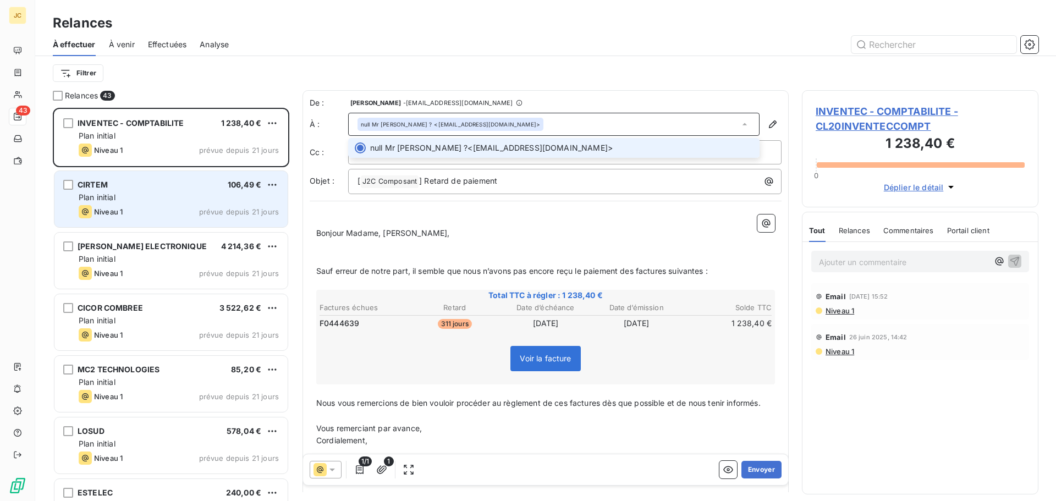
click at [573, 151] on span "null Mr [PERSON_NAME] ? <[EMAIL_ADDRESS][DOMAIN_NAME]>" at bounding box center [561, 147] width 383 height 11
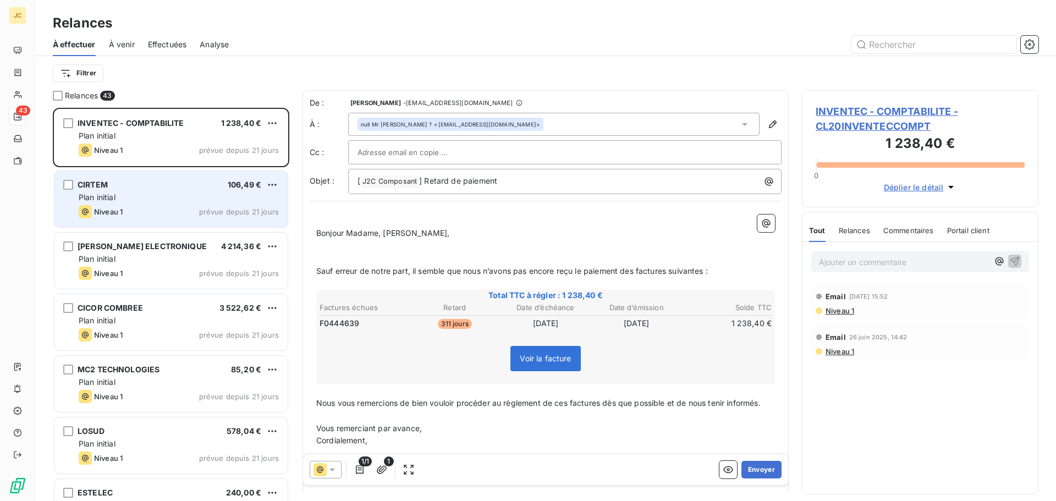
click at [570, 154] on div at bounding box center [565, 152] width 415 height 17
paste input "[EMAIL_ADDRESS][DOMAIN_NAME]"
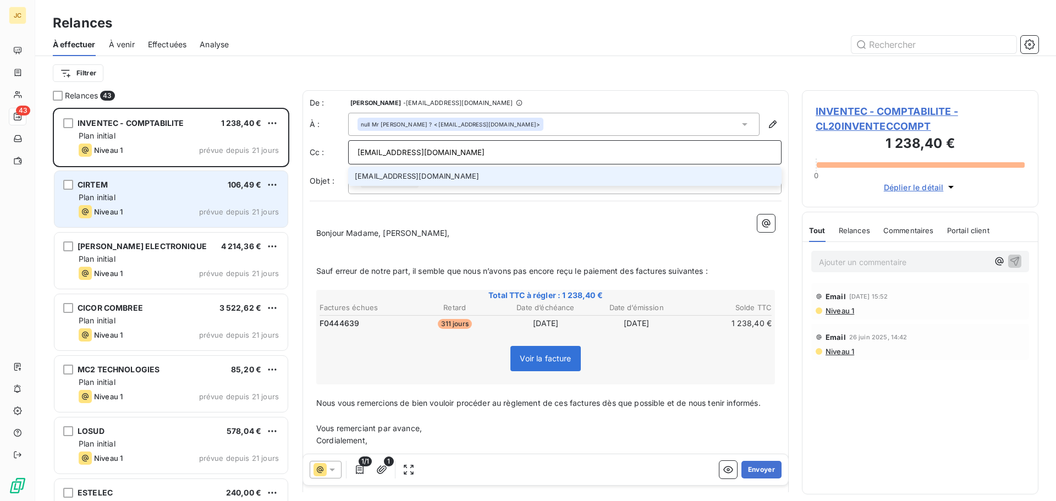
type input "[EMAIL_ADDRESS][DOMAIN_NAME]"
click at [515, 177] on li "[EMAIL_ADDRESS][DOMAIN_NAME]" at bounding box center [565, 176] width 434 height 19
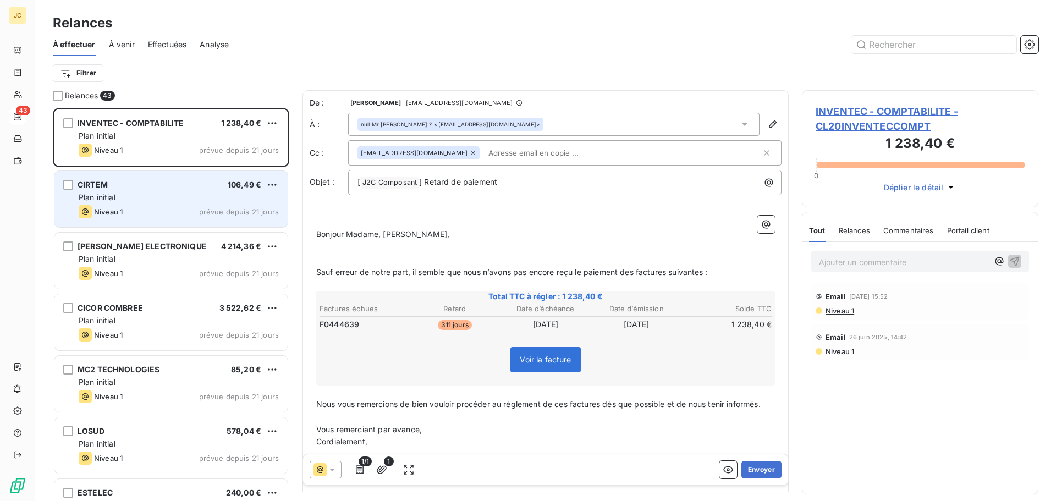
paste input "[EMAIL_ADDRESS][DOMAIN_NAME]"
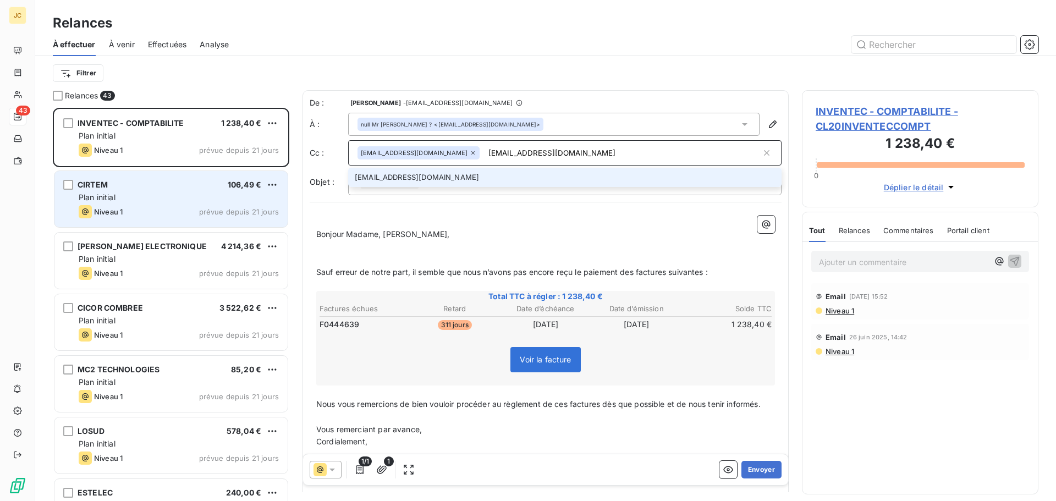
type input "[EMAIL_ADDRESS][DOMAIN_NAME]"
click at [520, 177] on li "[EMAIL_ADDRESS][DOMAIN_NAME]" at bounding box center [565, 177] width 434 height 19
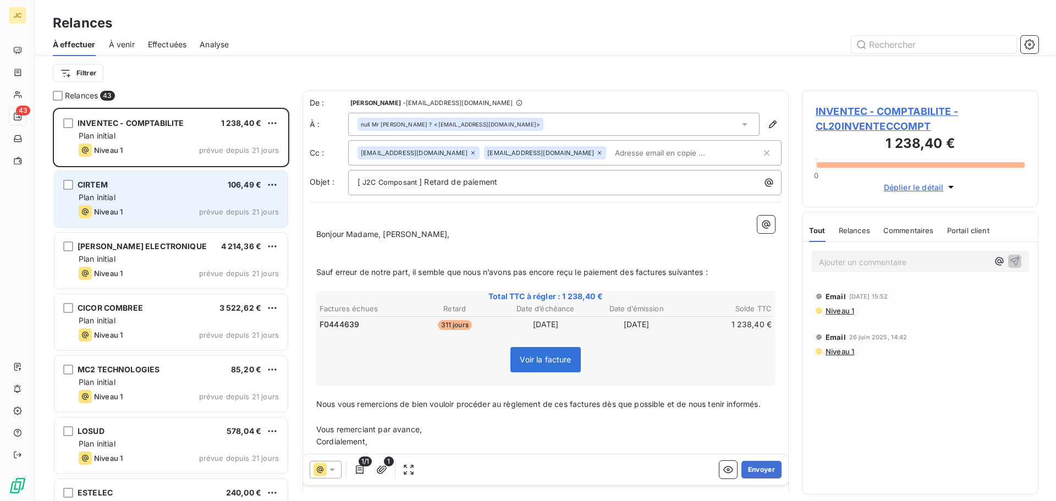
click at [577, 127] on div "null Mr [PERSON_NAME] ? <[EMAIL_ADDRESS][DOMAIN_NAME]>" at bounding box center [554, 124] width 412 height 23
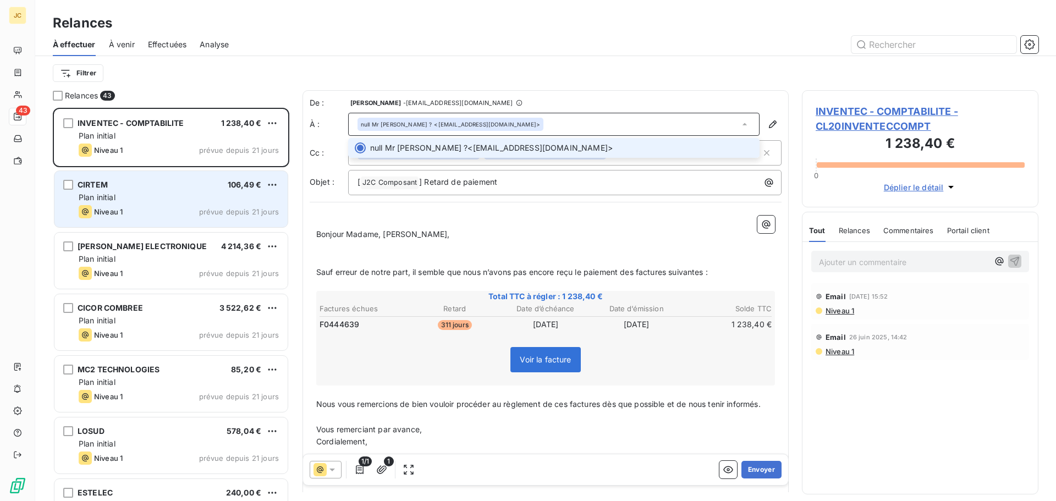
click at [577, 127] on div "null Mr [PERSON_NAME] ? <[EMAIL_ADDRESS][DOMAIN_NAME]>" at bounding box center [554, 124] width 412 height 23
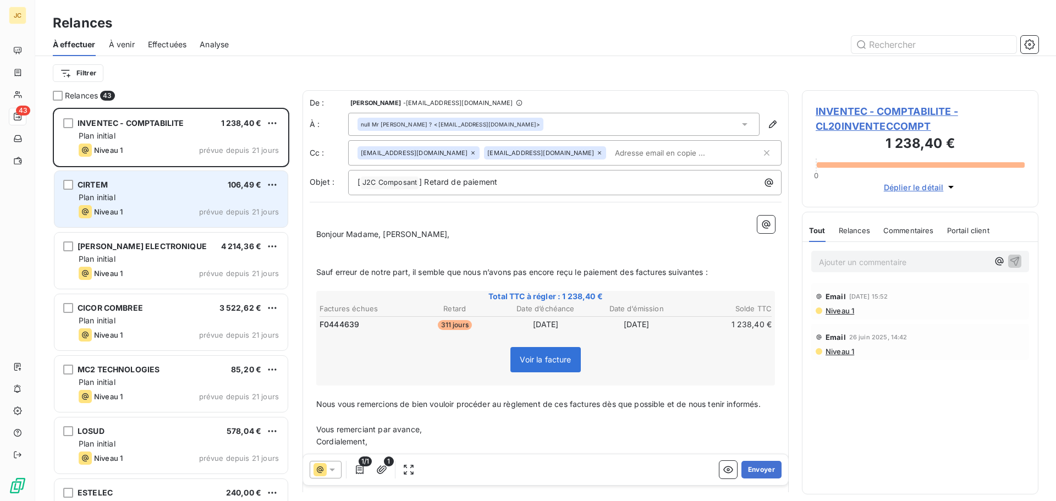
click at [678, 155] on input "text" at bounding box center [674, 153] width 127 height 17
paste input "[EMAIL_ADDRESS][DOMAIN_NAME]"
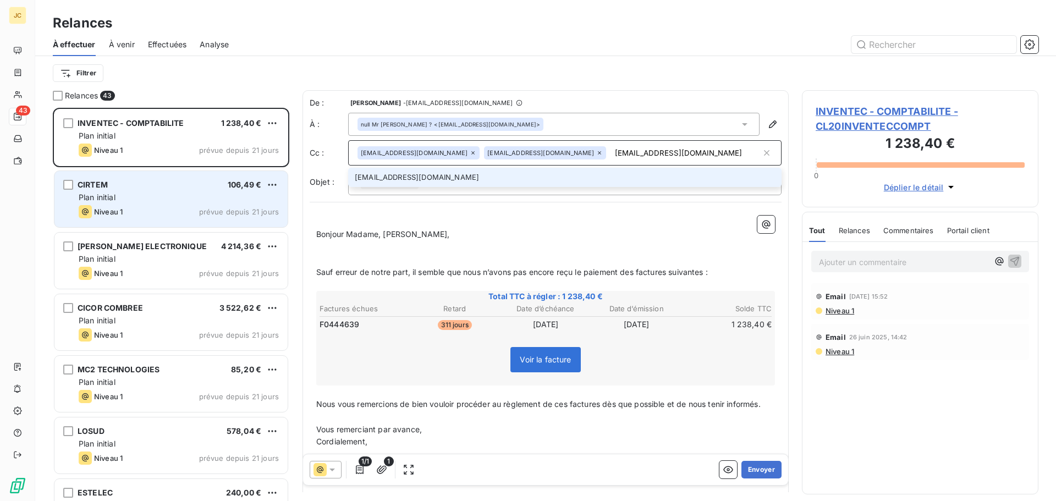
type input "[EMAIL_ADDRESS][DOMAIN_NAME]"
click at [641, 178] on li "[EMAIL_ADDRESS][DOMAIN_NAME]" at bounding box center [565, 177] width 434 height 19
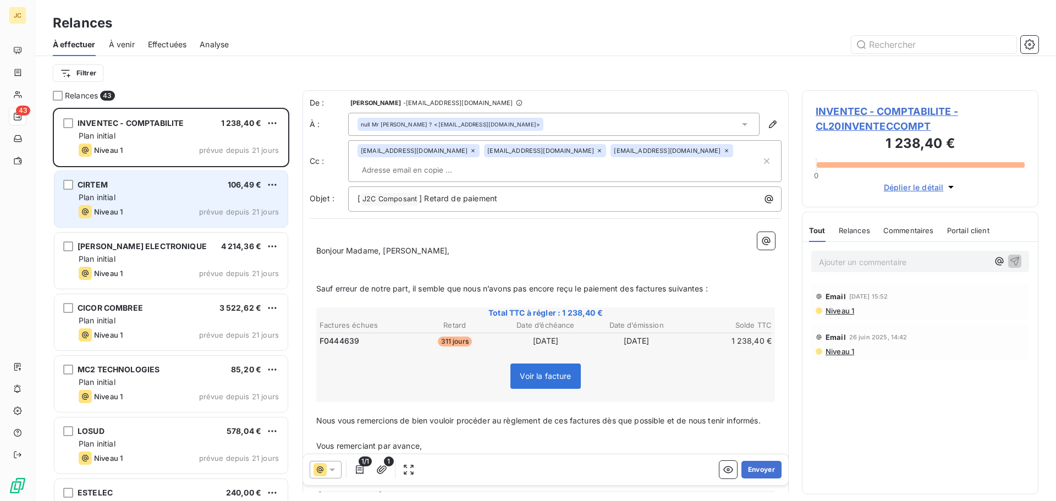
click at [713, 169] on div "[EMAIL_ADDRESS][DOMAIN_NAME] [DOMAIN_NAME][EMAIL_ADDRESS][DOMAIN_NAME] [EMAIL_A…" at bounding box center [560, 161] width 404 height 34
paste input "[PERSON_NAME][EMAIL_ADDRESS][DOMAIN_NAME]"
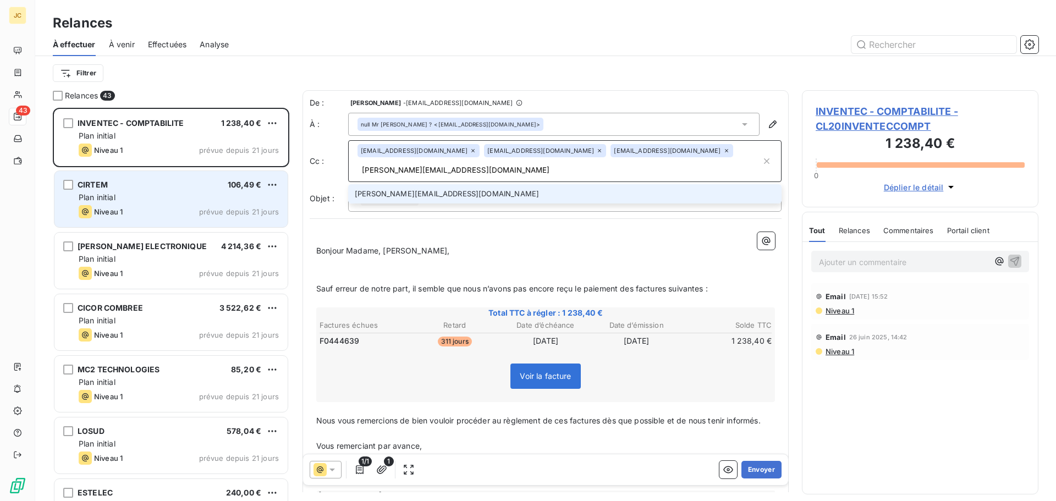
type input "[PERSON_NAME][EMAIL_ADDRESS][DOMAIN_NAME]"
click at [580, 196] on li "[PERSON_NAME][EMAIL_ADDRESS][DOMAIN_NAME]" at bounding box center [565, 193] width 434 height 19
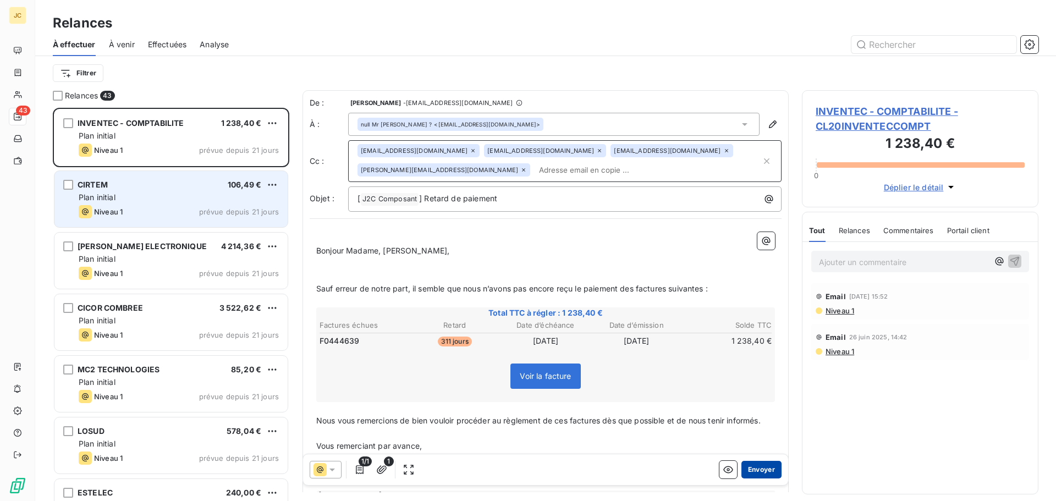
click at [747, 469] on button "Envoyer" at bounding box center [762, 470] width 40 height 18
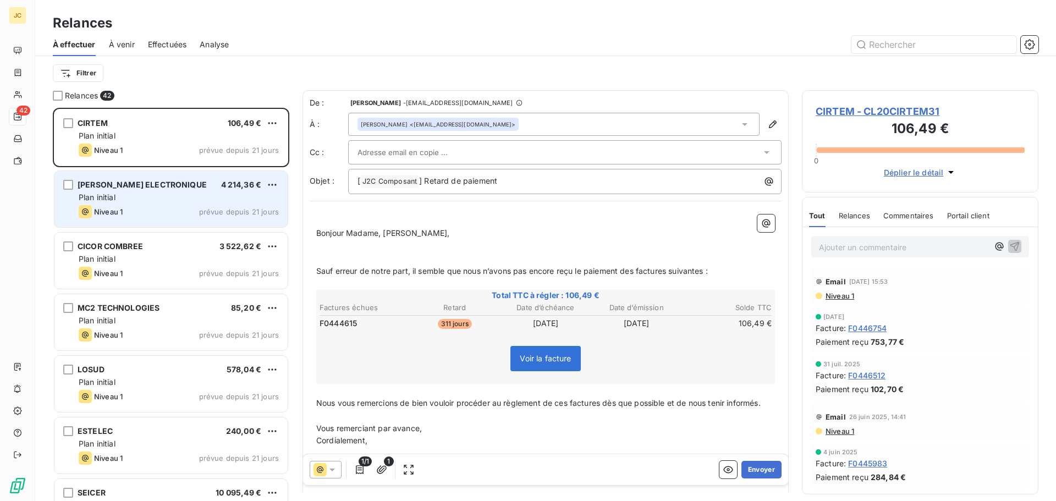
click at [506, 147] on div at bounding box center [560, 152] width 404 height 17
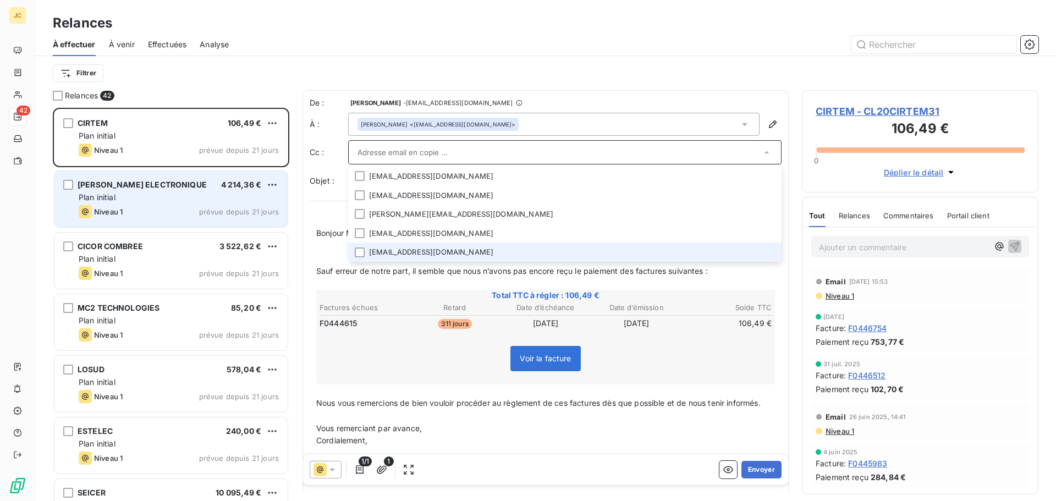
click at [417, 253] on li "[EMAIL_ADDRESS][DOMAIN_NAME]" at bounding box center [565, 252] width 434 height 19
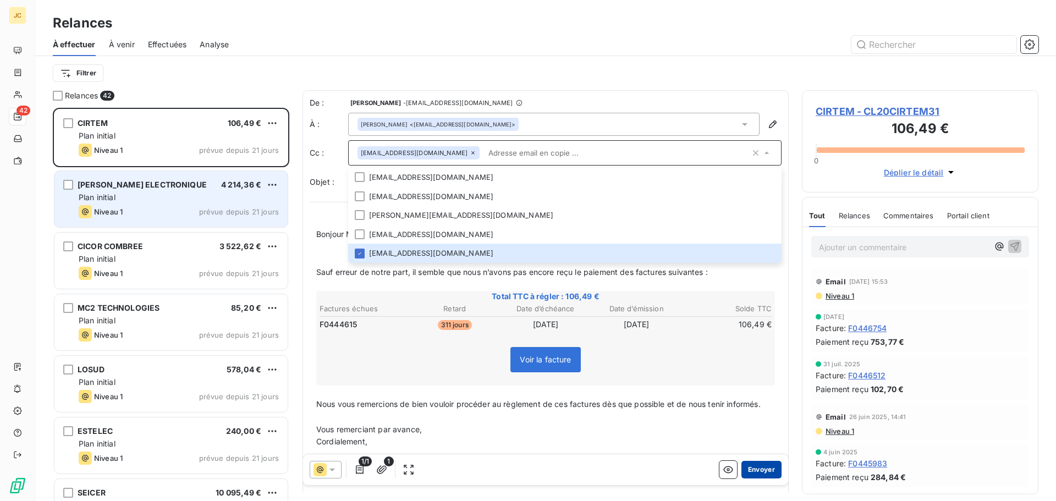
click at [761, 470] on button "Envoyer" at bounding box center [762, 470] width 40 height 18
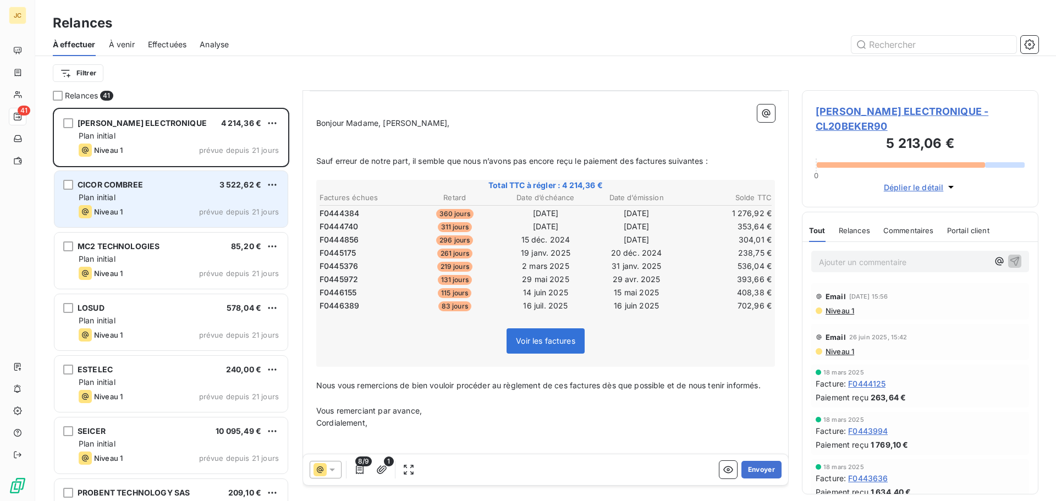
scroll to position [1, 0]
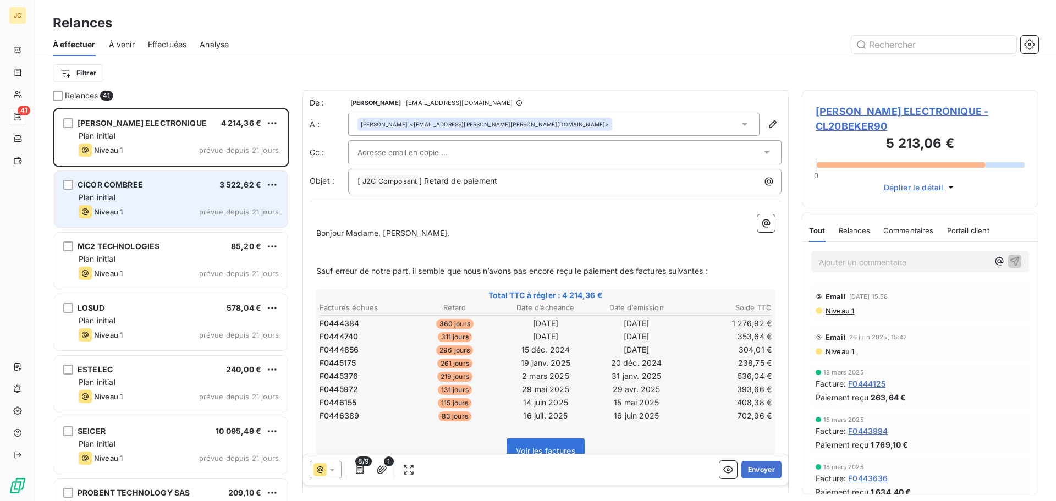
click at [528, 147] on div at bounding box center [560, 152] width 404 height 17
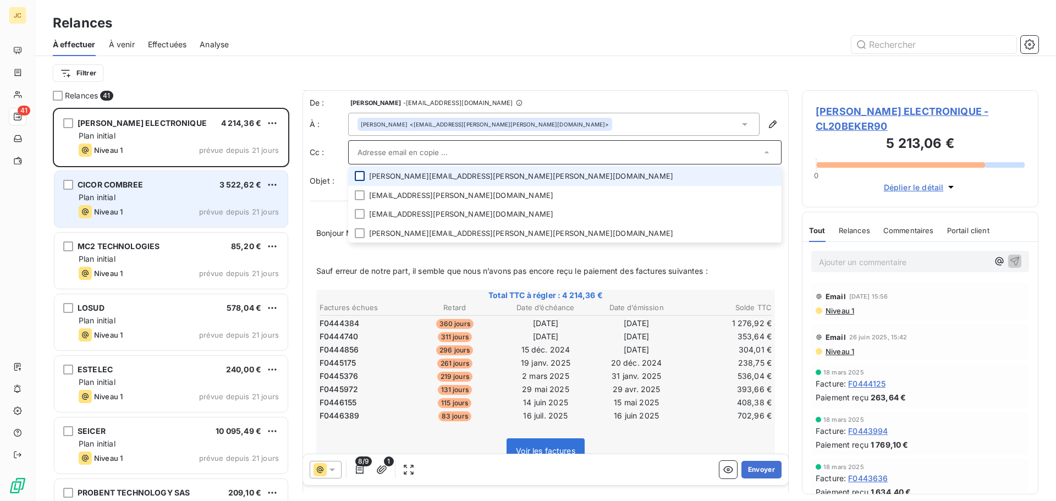
click at [361, 177] on div at bounding box center [360, 176] width 10 height 10
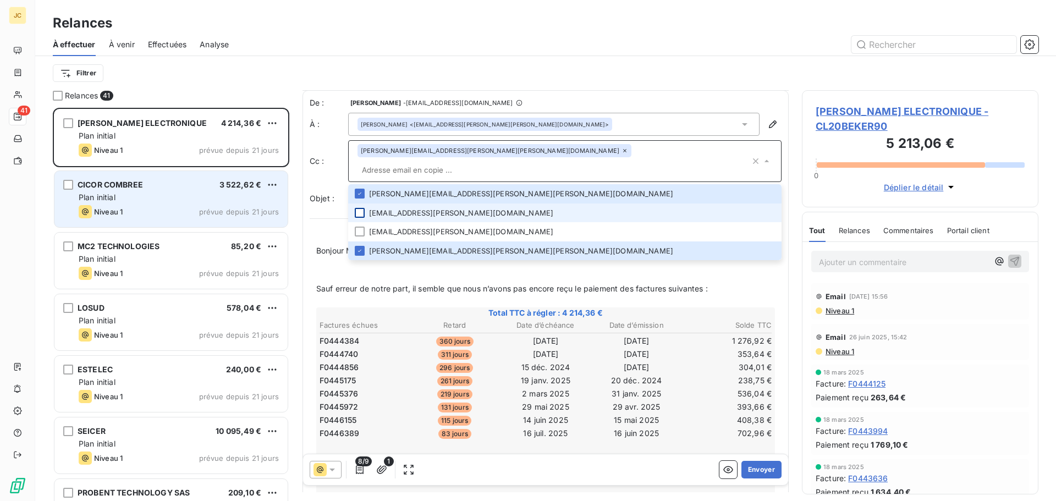
click at [357, 208] on div at bounding box center [360, 213] width 10 height 10
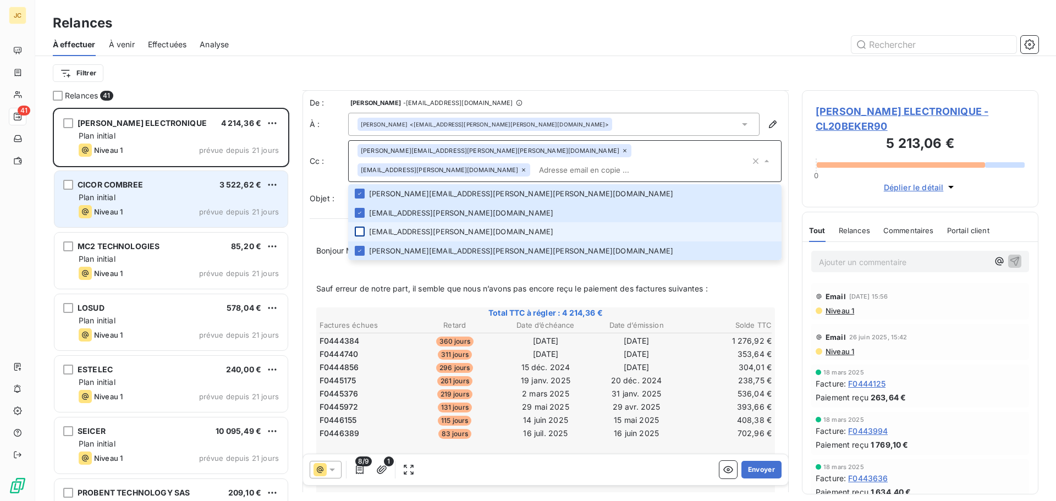
click at [357, 227] on div at bounding box center [360, 232] width 10 height 10
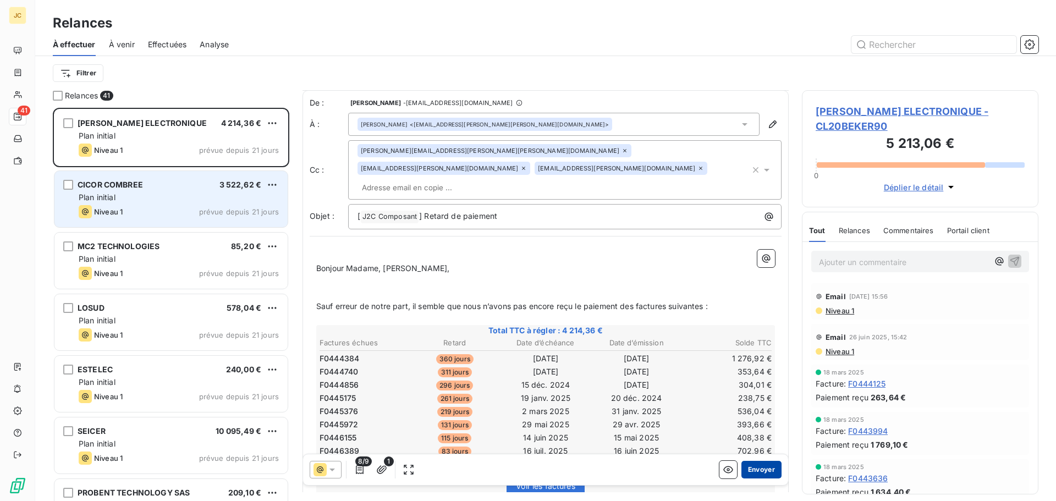
click at [752, 467] on button "Envoyer" at bounding box center [762, 470] width 40 height 18
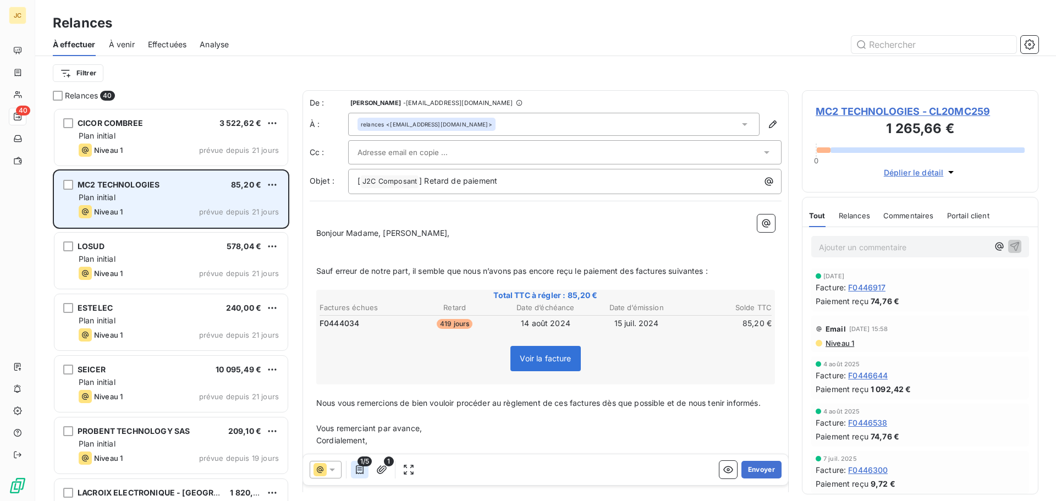
click at [358, 469] on icon "button" at bounding box center [359, 469] width 11 height 11
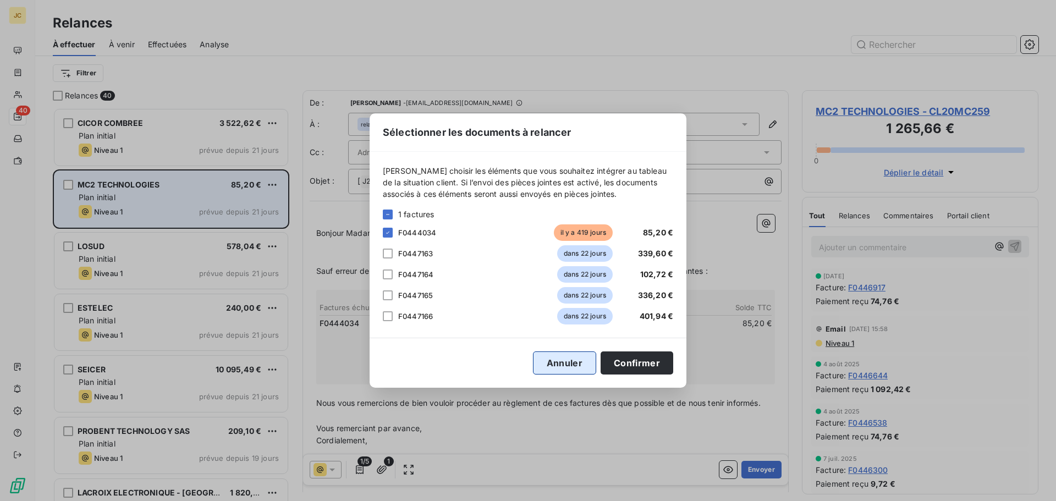
click at [560, 371] on button "Annuler" at bounding box center [564, 363] width 63 height 23
